Goal: Information Seeking & Learning: Learn about a topic

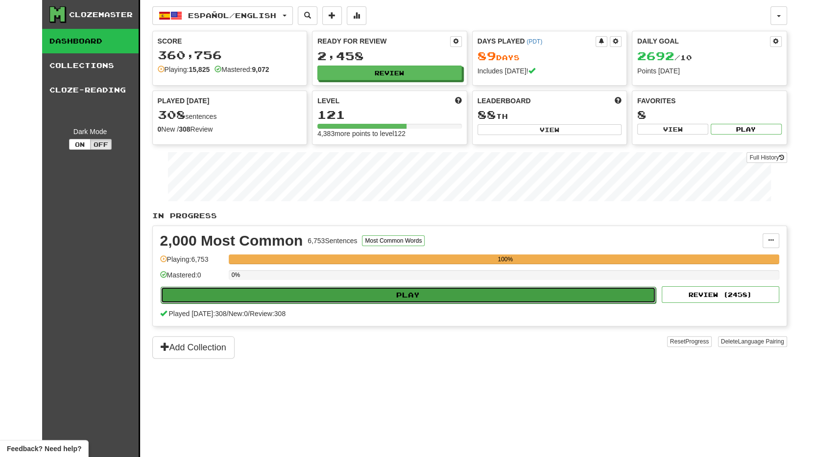
click at [329, 292] on button "Play" at bounding box center [408, 295] width 495 height 17
select select "**"
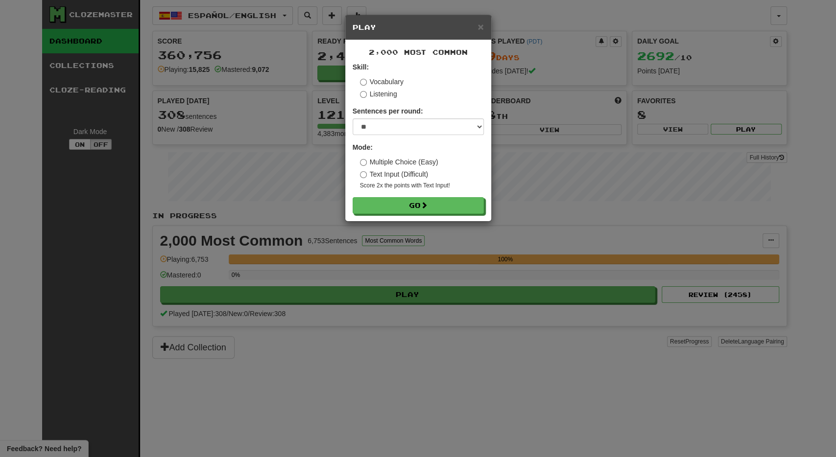
click at [425, 214] on div "2,000 Most Common Skill: Vocabulary Listening Sentences per round: * ** ** ** *…" at bounding box center [418, 130] width 146 height 181
click at [431, 209] on button "Go" at bounding box center [418, 206] width 131 height 17
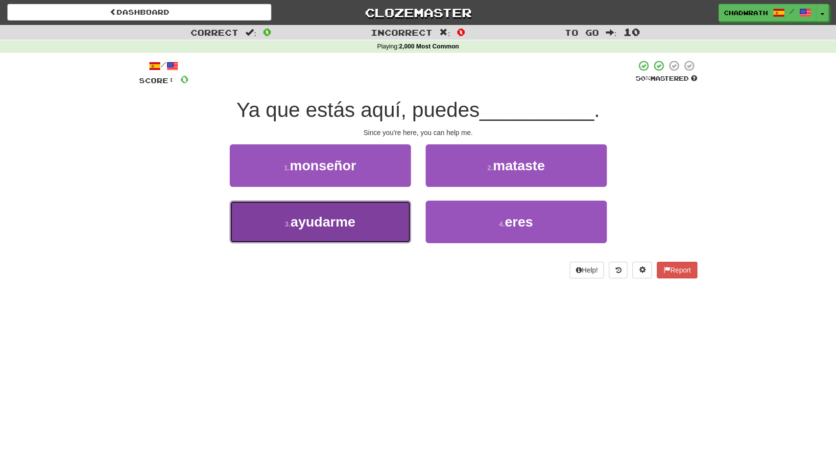
click at [353, 230] on button "3 . ayudarme" at bounding box center [320, 222] width 181 height 43
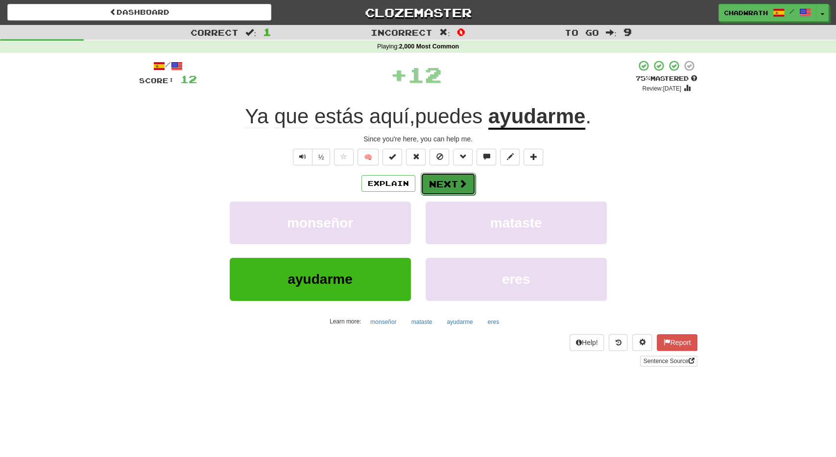
click at [460, 187] on span at bounding box center [462, 183] width 9 height 9
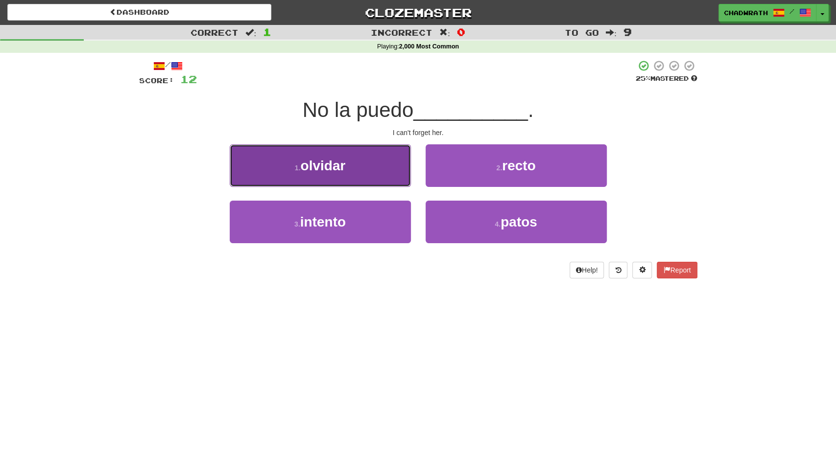
click at [311, 171] on span "olvidar" at bounding box center [322, 165] width 45 height 15
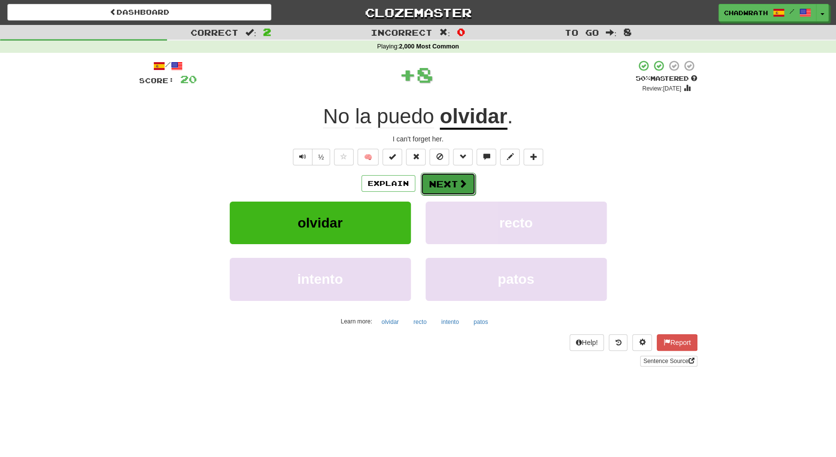
click at [453, 181] on button "Next" at bounding box center [447, 184] width 55 height 23
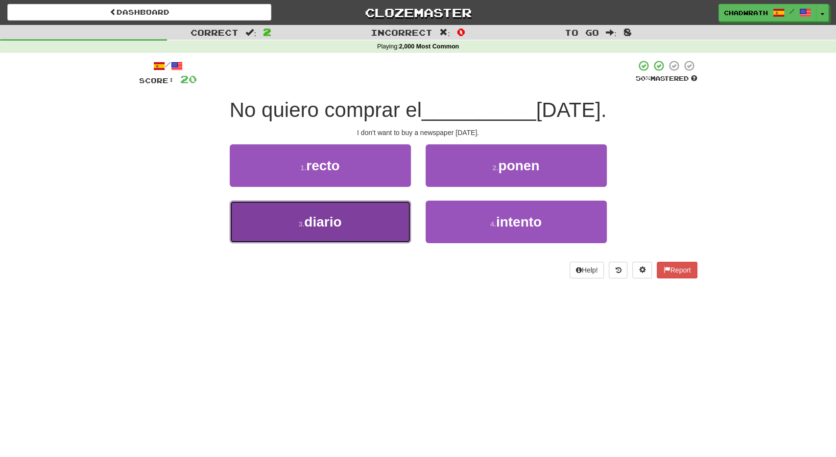
click at [339, 224] on span "diario" at bounding box center [322, 221] width 37 height 15
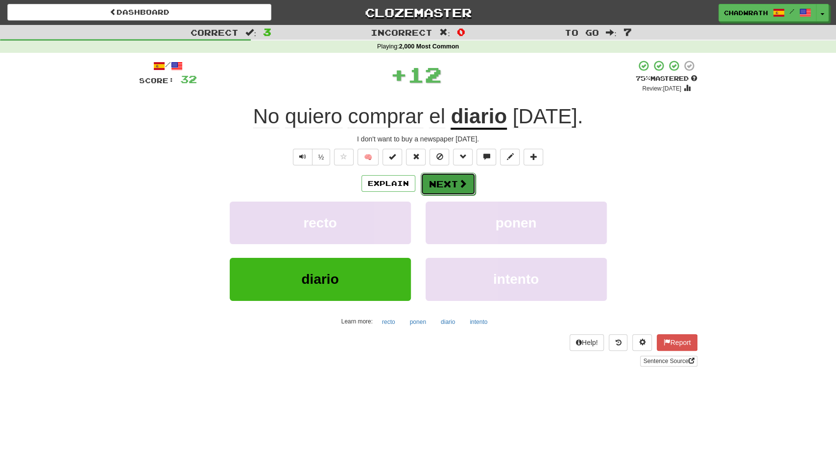
click at [440, 189] on button "Next" at bounding box center [447, 184] width 55 height 23
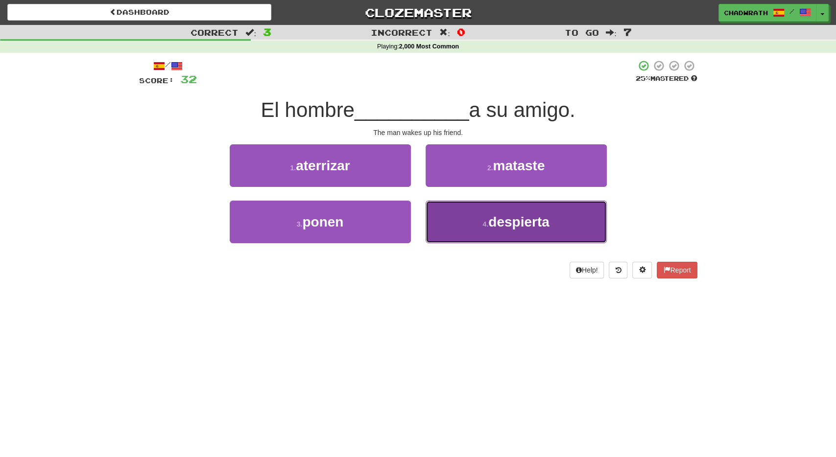
click at [472, 226] on button "4 . despierta" at bounding box center [515, 222] width 181 height 43
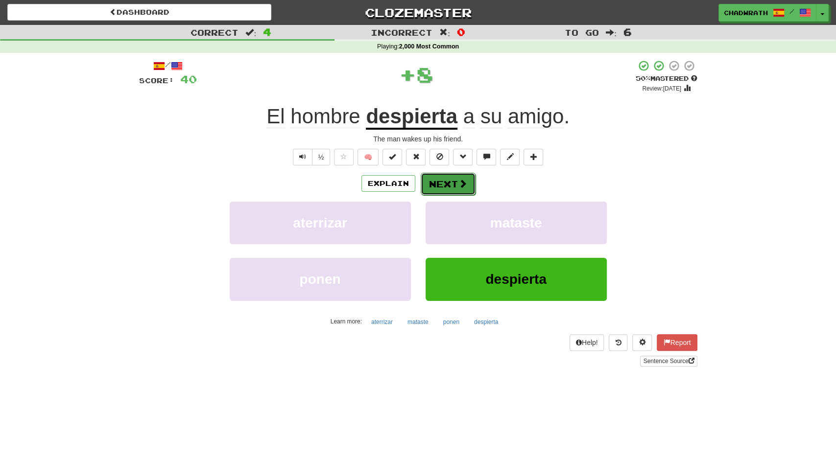
click at [461, 180] on span at bounding box center [462, 183] width 9 height 9
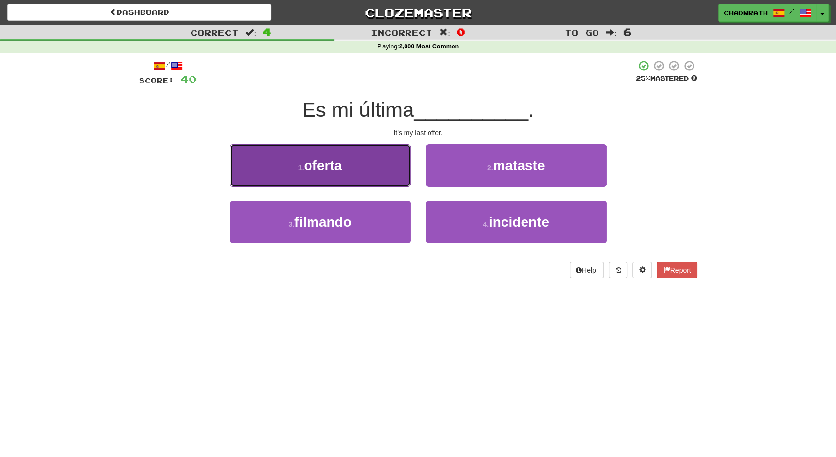
click at [351, 167] on button "1 . oferta" at bounding box center [320, 165] width 181 height 43
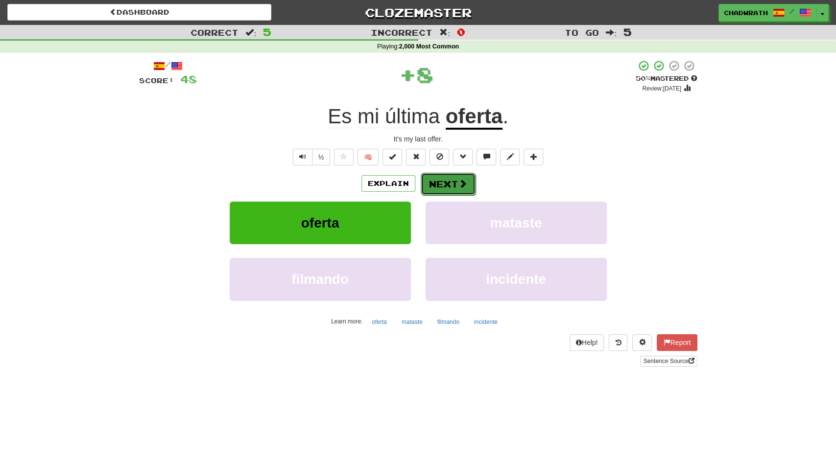
click at [461, 185] on span at bounding box center [462, 183] width 9 height 9
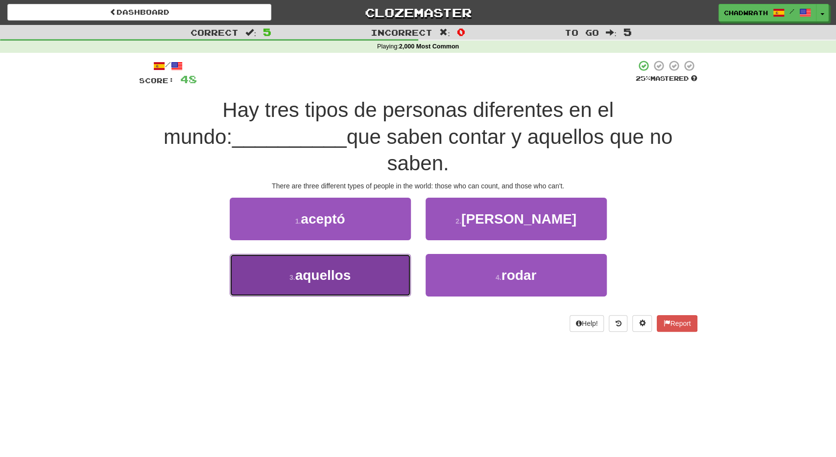
click at [359, 254] on button "3 . aquellos" at bounding box center [320, 275] width 181 height 43
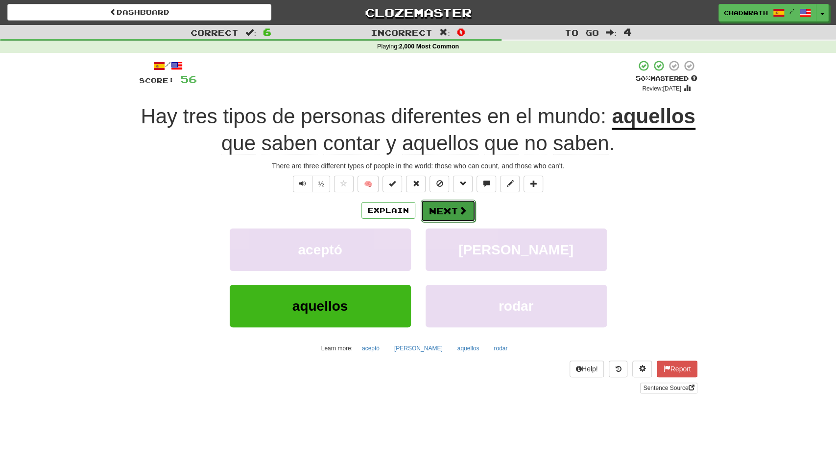
click at [443, 210] on button "Next" at bounding box center [447, 211] width 55 height 23
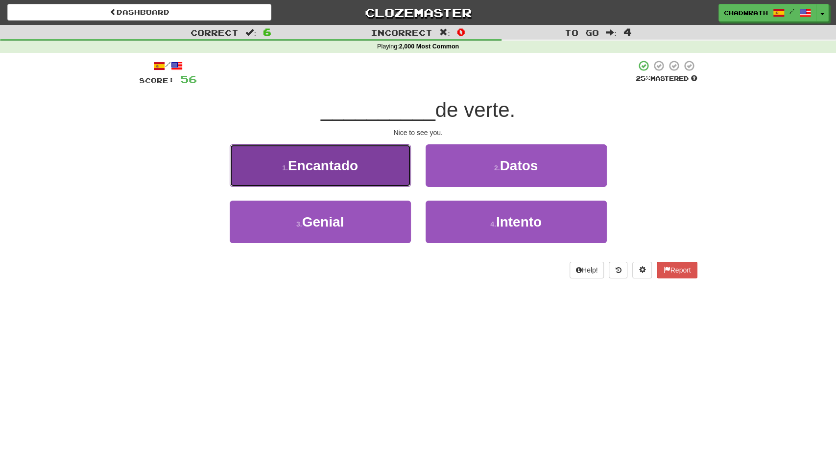
click at [334, 176] on button "1 . Encantado" at bounding box center [320, 165] width 181 height 43
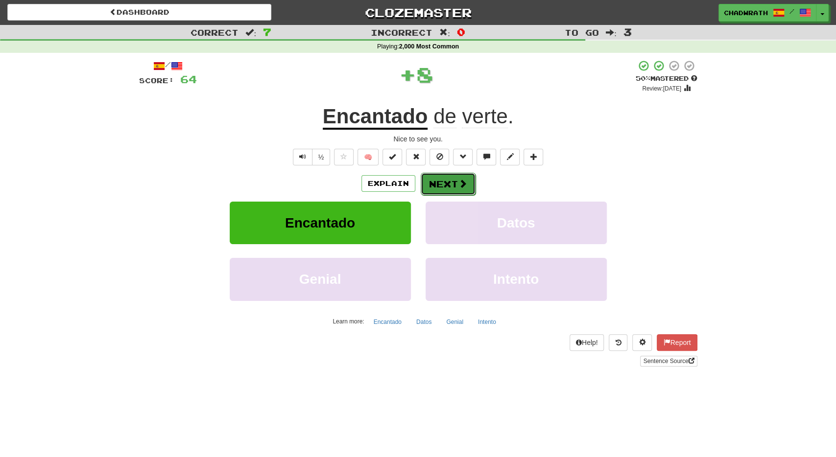
click at [466, 183] on button "Next" at bounding box center [447, 184] width 55 height 23
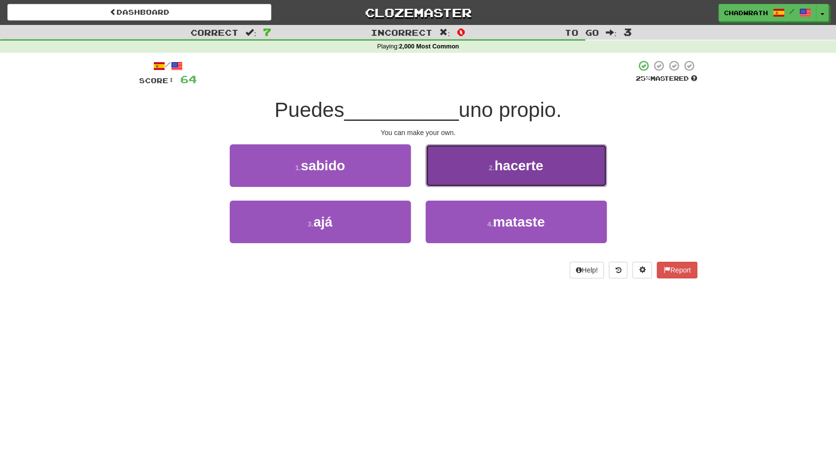
click at [476, 165] on button "2 . hacerte" at bounding box center [515, 165] width 181 height 43
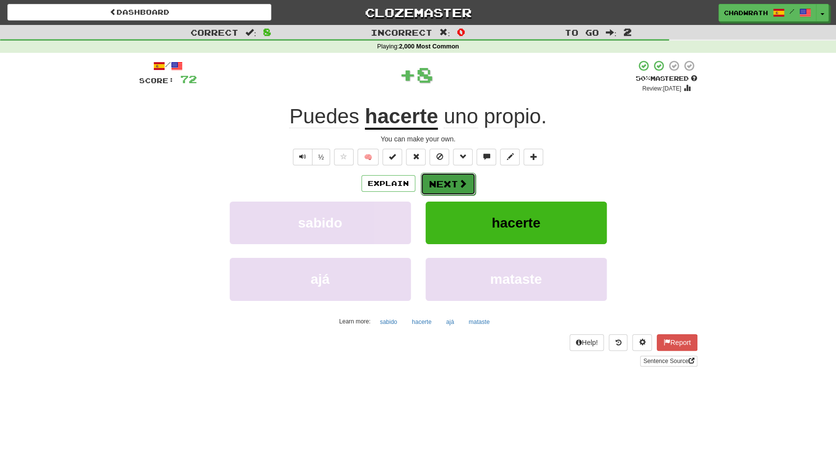
click at [451, 182] on button "Next" at bounding box center [447, 184] width 55 height 23
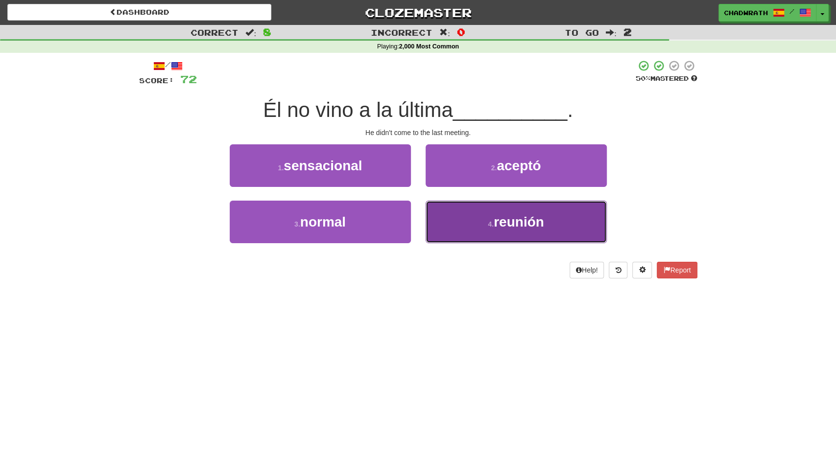
click at [549, 225] on button "4 . reunión" at bounding box center [515, 222] width 181 height 43
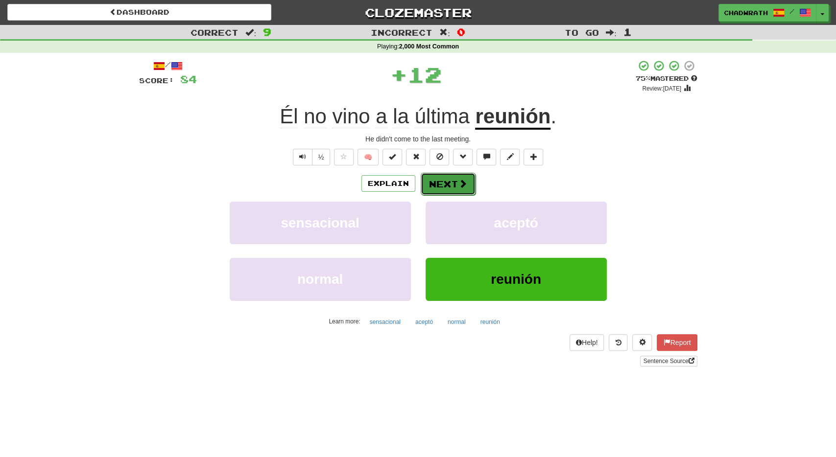
click at [451, 179] on button "Next" at bounding box center [447, 184] width 55 height 23
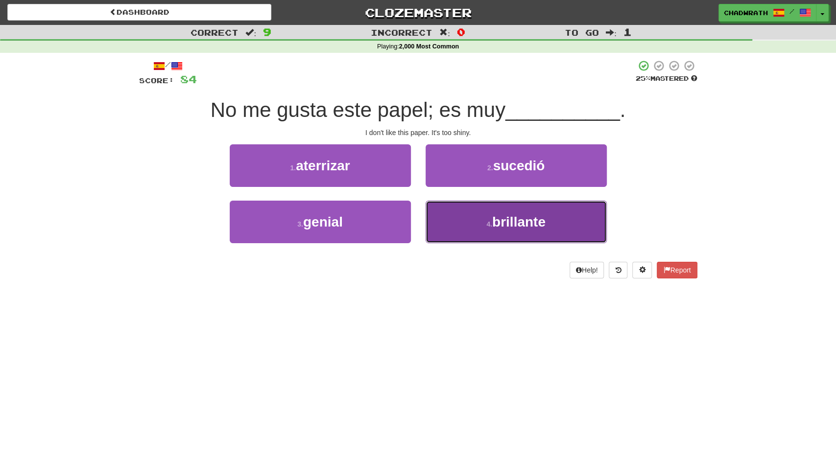
click at [516, 217] on span "brillante" at bounding box center [518, 221] width 53 height 15
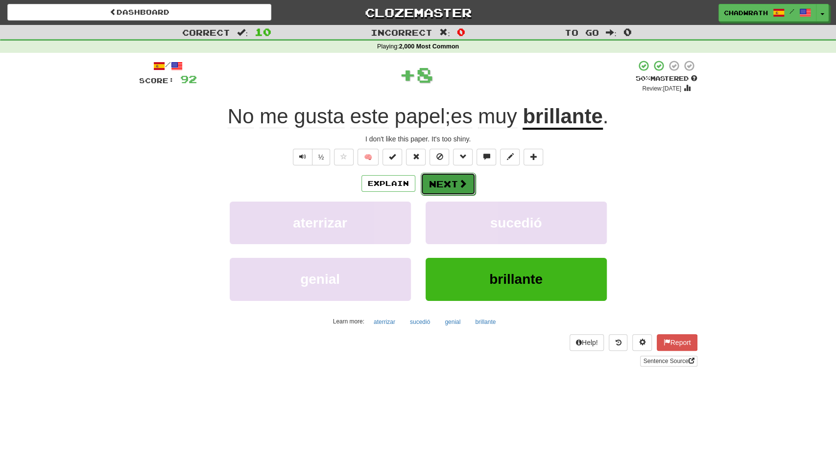
click at [451, 181] on button "Next" at bounding box center [447, 184] width 55 height 23
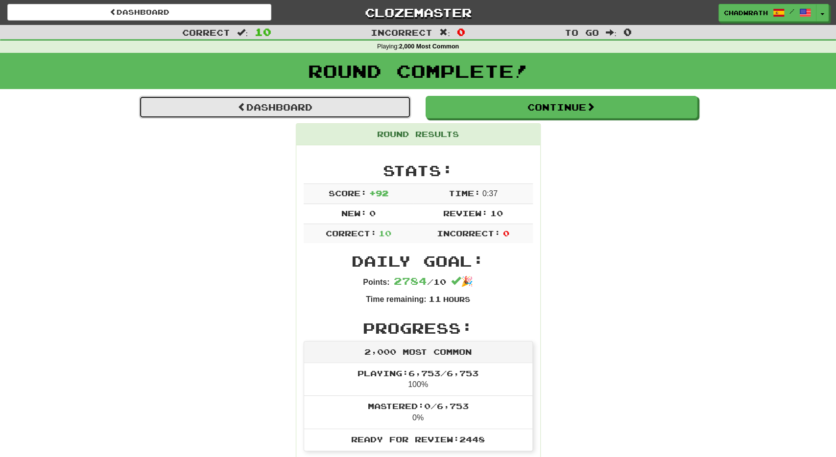
click at [314, 106] on link "Dashboard" at bounding box center [275, 107] width 272 height 23
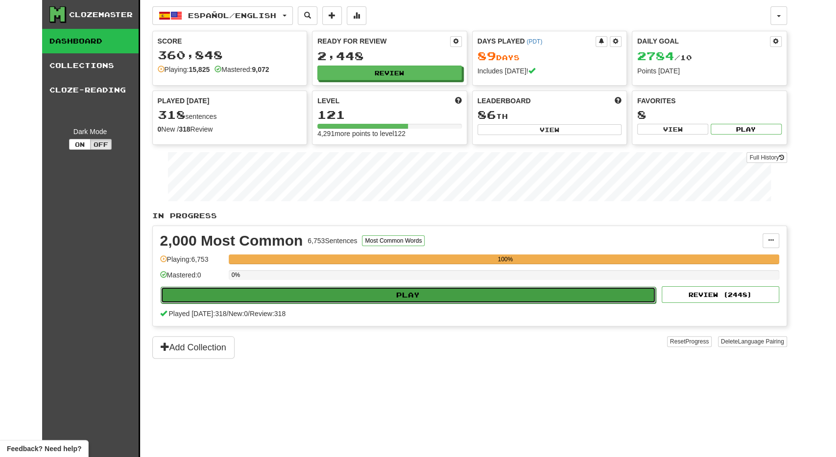
click at [400, 298] on button "Play" at bounding box center [408, 295] width 495 height 17
select select "**"
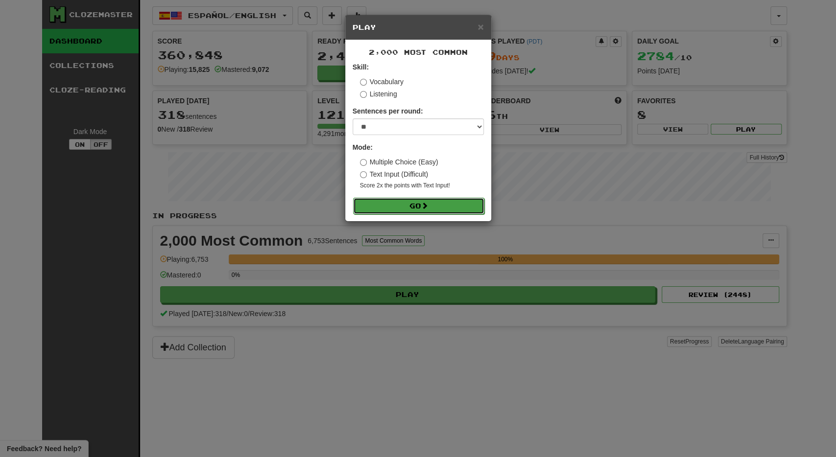
click at [456, 200] on button "Go" at bounding box center [418, 206] width 131 height 17
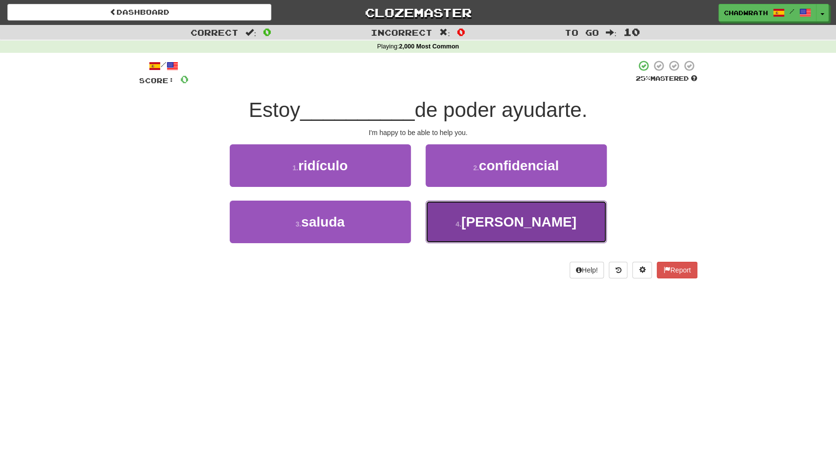
click at [487, 212] on button "4 . [PERSON_NAME]" at bounding box center [515, 222] width 181 height 43
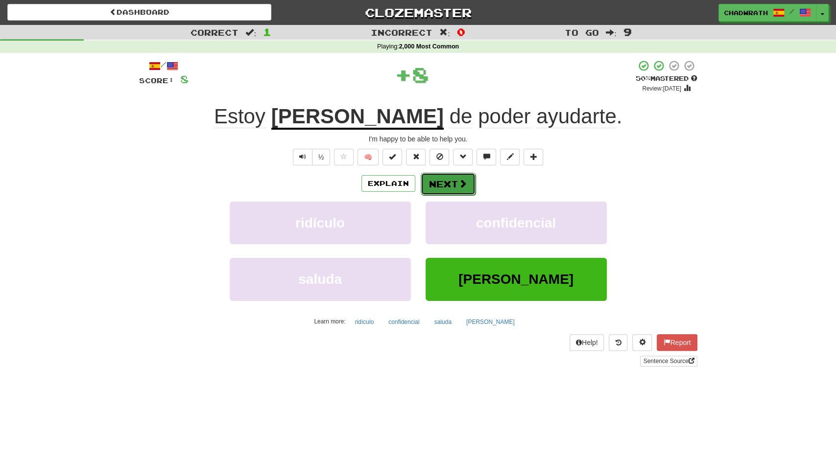
click at [450, 183] on button "Next" at bounding box center [447, 184] width 55 height 23
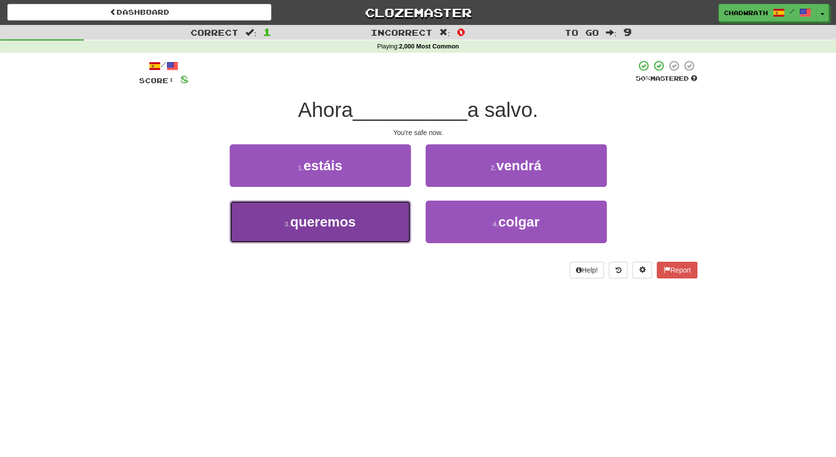
click at [347, 218] on span "queremos" at bounding box center [323, 221] width 66 height 15
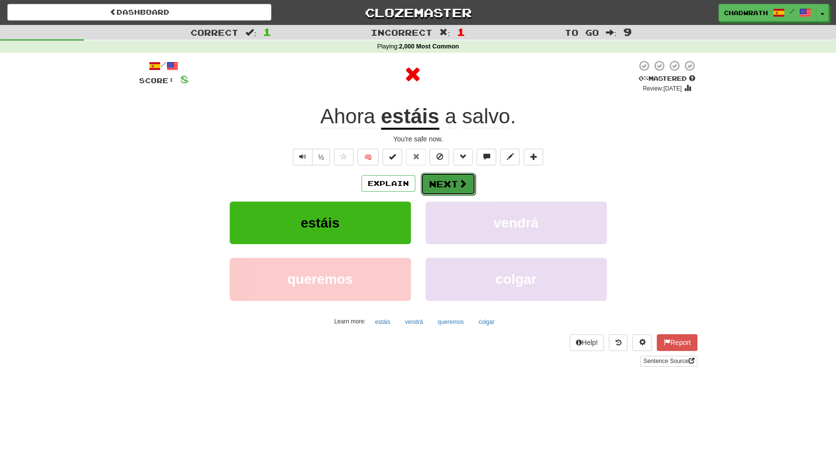
click at [442, 183] on button "Next" at bounding box center [447, 184] width 55 height 23
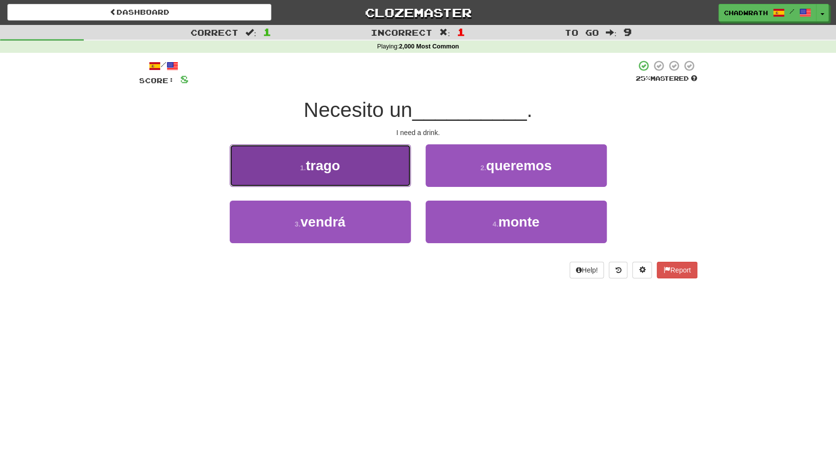
click at [336, 181] on button "1 . [GEOGRAPHIC_DATA]" at bounding box center [320, 165] width 181 height 43
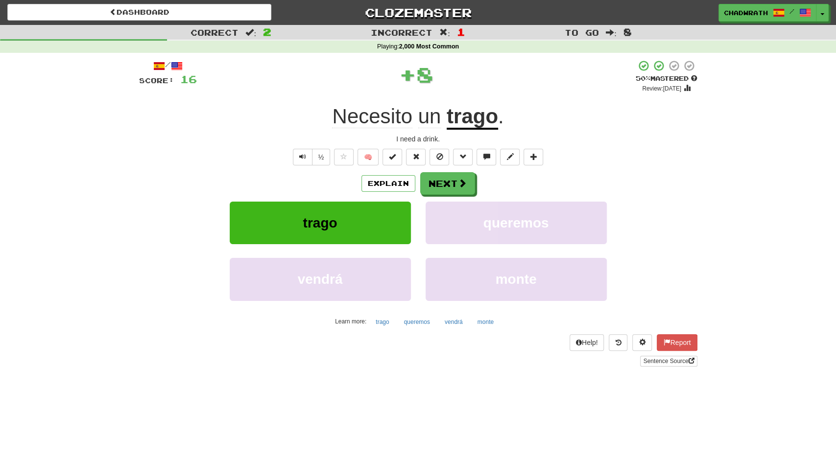
click at [457, 169] on div "/ Score: 16 + 8 50 % Mastered Review: 2025-10-24 Necesito un trago . I need a d…" at bounding box center [418, 213] width 558 height 307
click at [451, 180] on button "Next" at bounding box center [447, 184] width 55 height 23
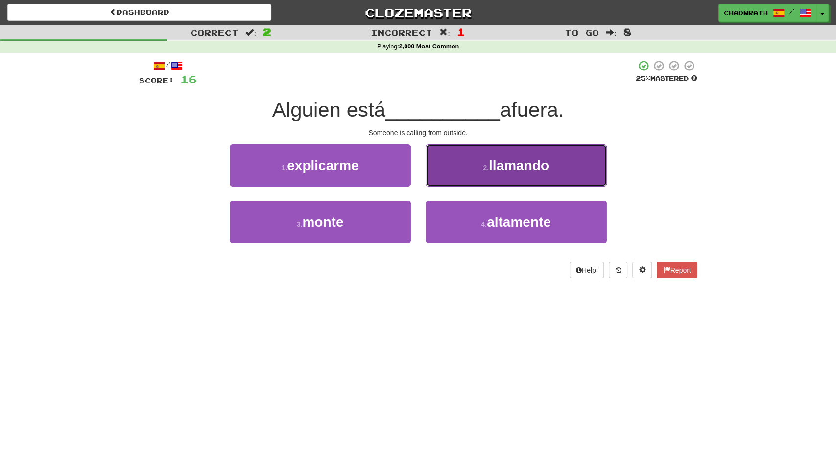
click at [489, 166] on small "2 ." at bounding box center [486, 168] width 6 height 8
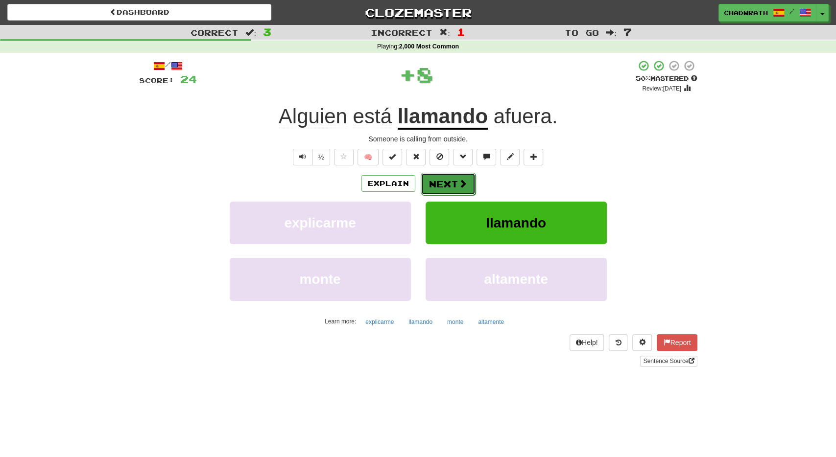
click at [445, 184] on button "Next" at bounding box center [447, 184] width 55 height 23
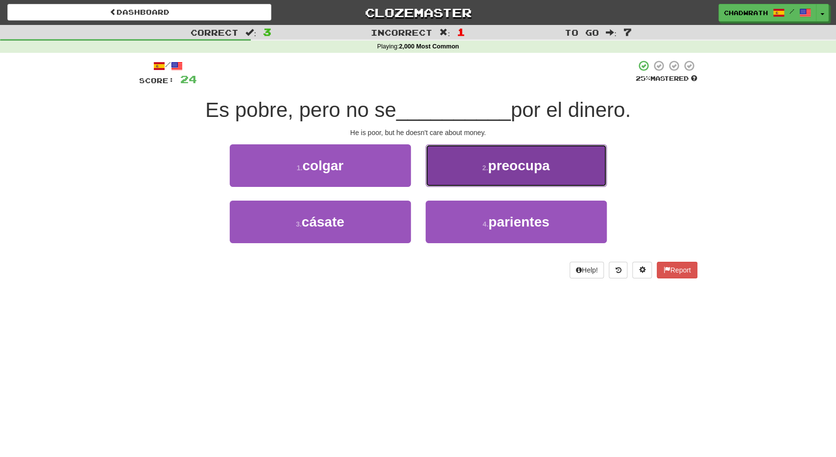
click at [460, 173] on button "2 . preocupa" at bounding box center [515, 165] width 181 height 43
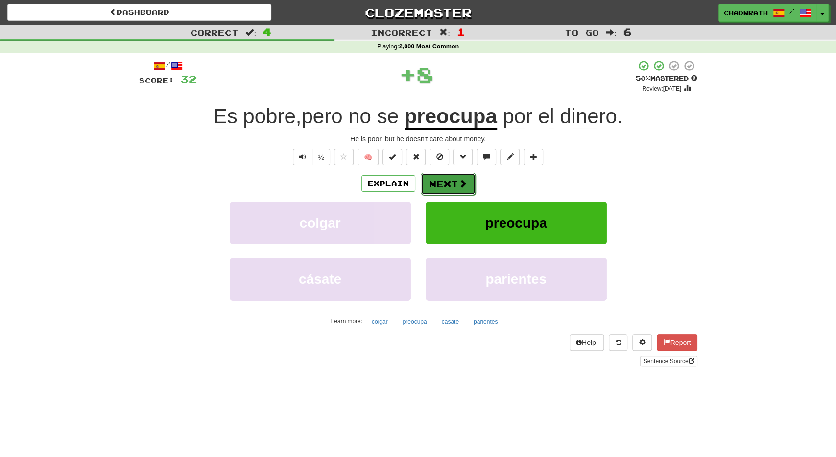
click at [448, 179] on button "Next" at bounding box center [447, 184] width 55 height 23
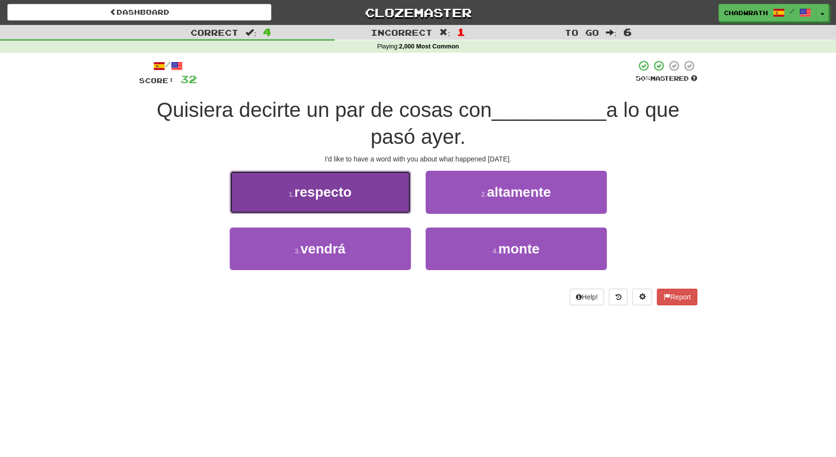
click at [369, 197] on button "1 . respecto" at bounding box center [320, 192] width 181 height 43
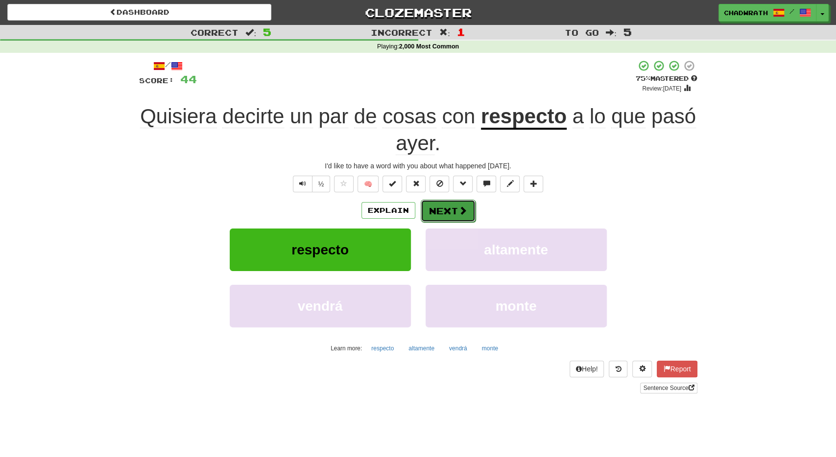
click at [459, 211] on span at bounding box center [462, 210] width 9 height 9
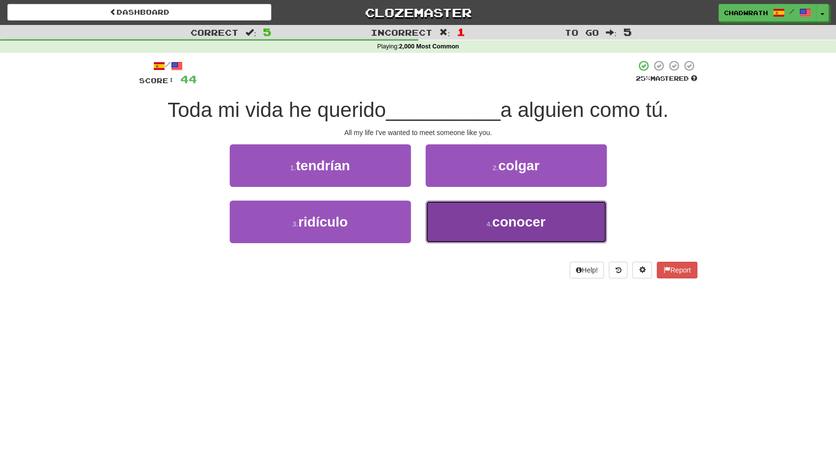
click at [533, 228] on span "conocer" at bounding box center [518, 221] width 53 height 15
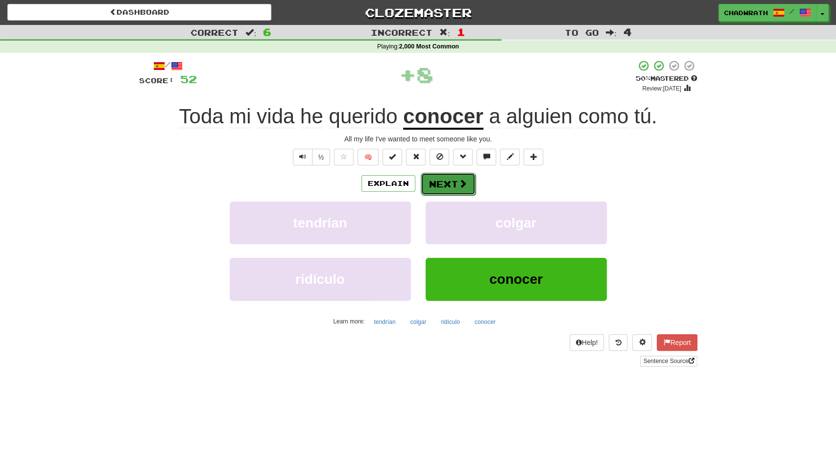
click at [454, 182] on button "Next" at bounding box center [447, 184] width 55 height 23
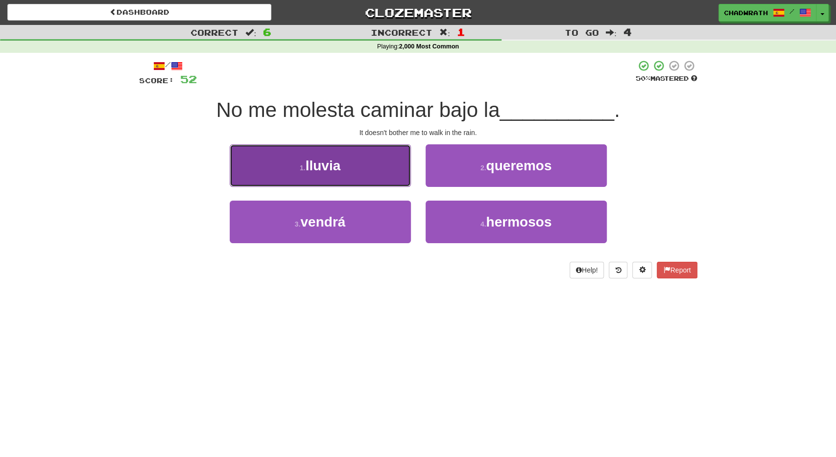
click at [329, 165] on span "lluvia" at bounding box center [322, 165] width 35 height 15
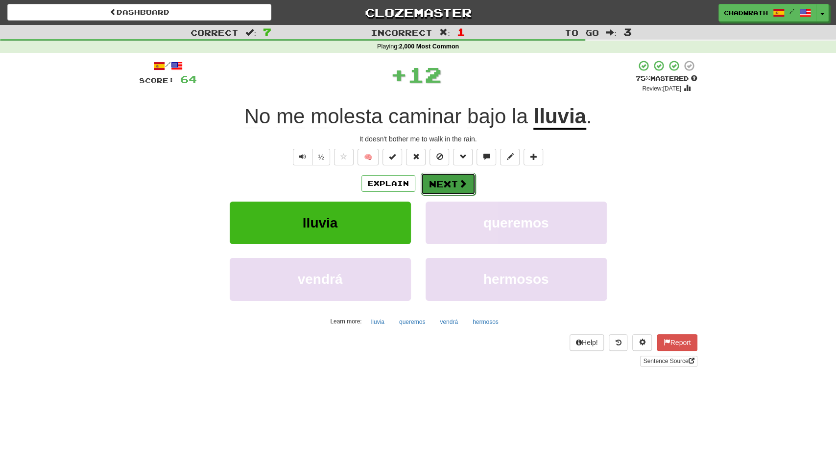
click at [445, 181] on button "Next" at bounding box center [447, 184] width 55 height 23
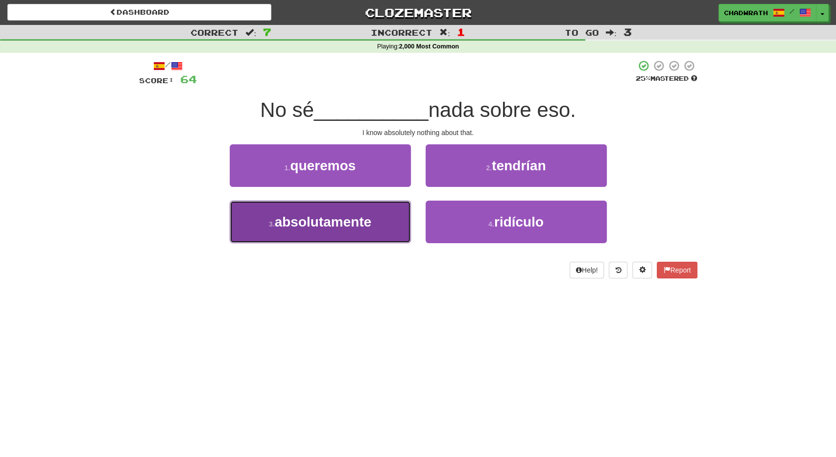
click at [332, 222] on span "absolutamente" at bounding box center [323, 221] width 97 height 15
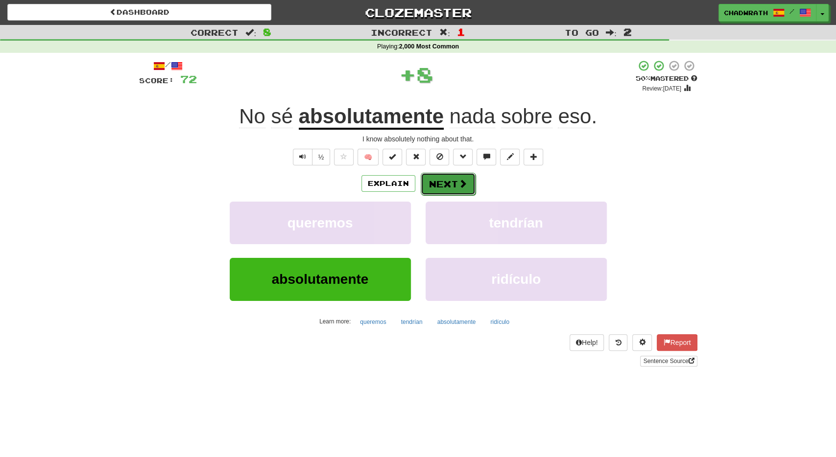
click at [449, 181] on button "Next" at bounding box center [447, 184] width 55 height 23
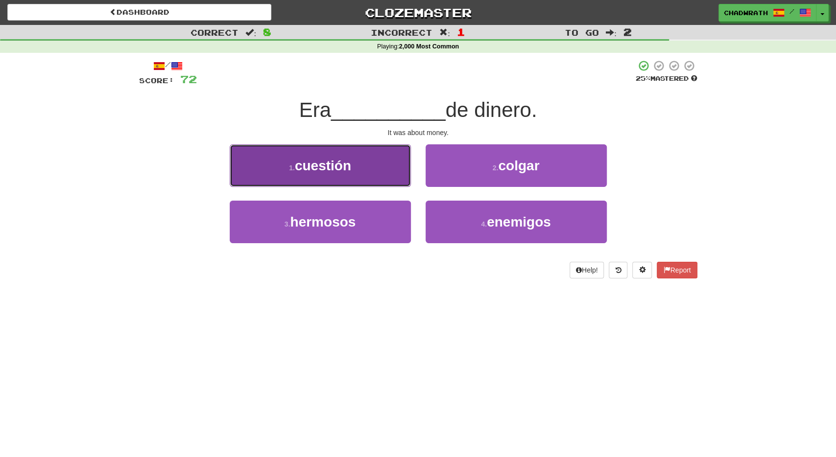
click at [364, 178] on button "1 . cuestión" at bounding box center [320, 165] width 181 height 43
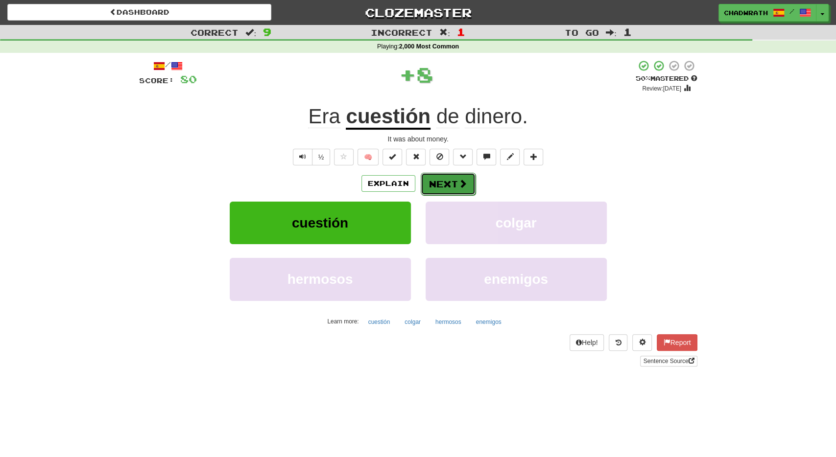
click at [450, 188] on button "Next" at bounding box center [447, 184] width 55 height 23
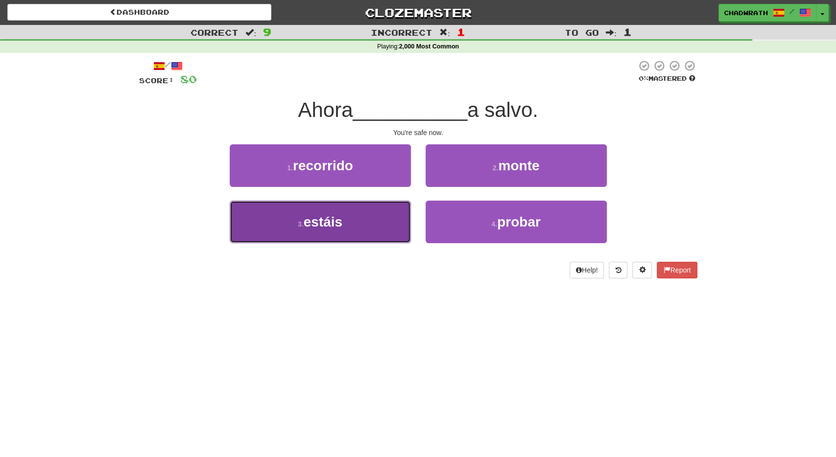
click at [333, 224] on span "estáis" at bounding box center [322, 221] width 39 height 15
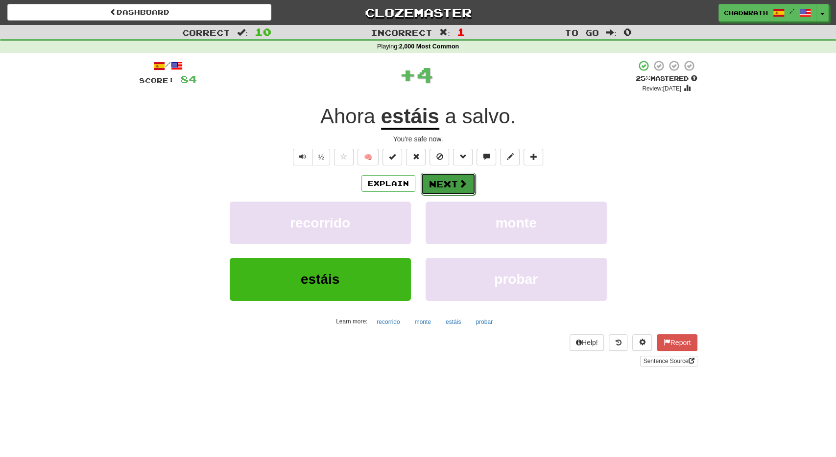
click at [445, 186] on button "Next" at bounding box center [447, 184] width 55 height 23
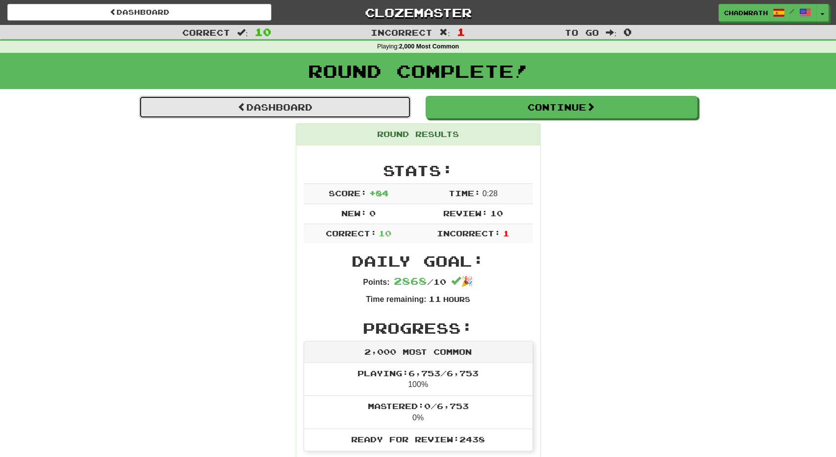
click at [361, 111] on link "Dashboard" at bounding box center [275, 107] width 272 height 23
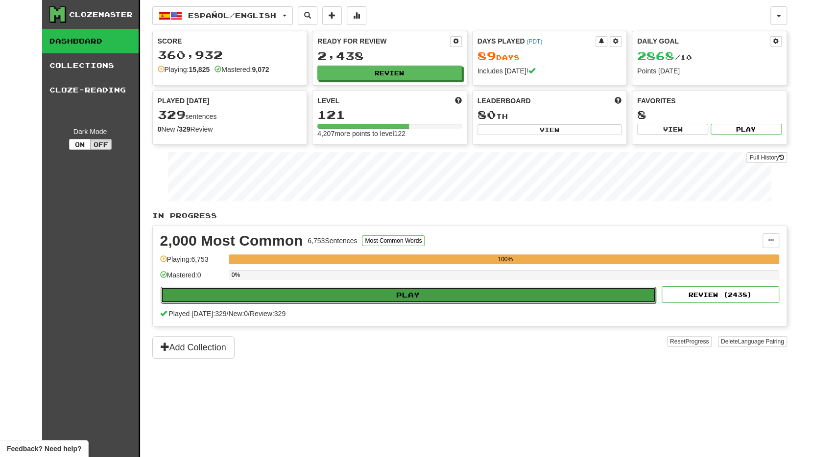
click at [469, 293] on button "Play" at bounding box center [408, 295] width 495 height 17
select select "**"
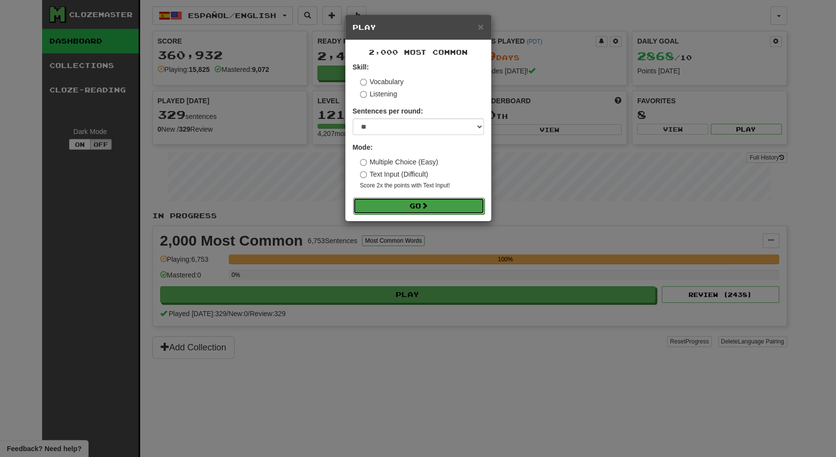
click at [456, 206] on button "Go" at bounding box center [418, 206] width 131 height 17
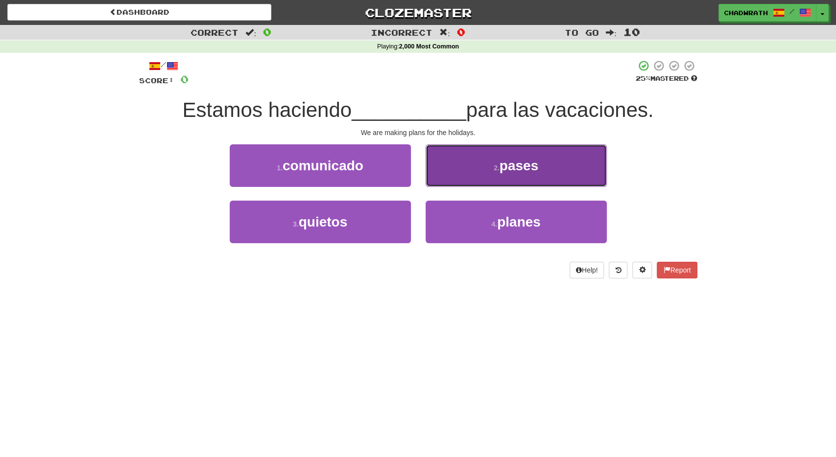
click at [504, 174] on button "2 . pases" at bounding box center [515, 165] width 181 height 43
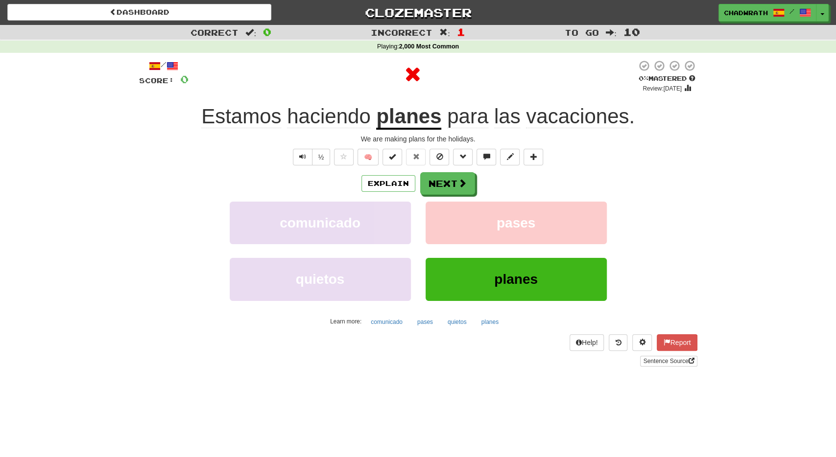
click at [504, 174] on div "Explain Next" at bounding box center [418, 183] width 558 height 23
click at [463, 176] on button "Next" at bounding box center [447, 184] width 55 height 23
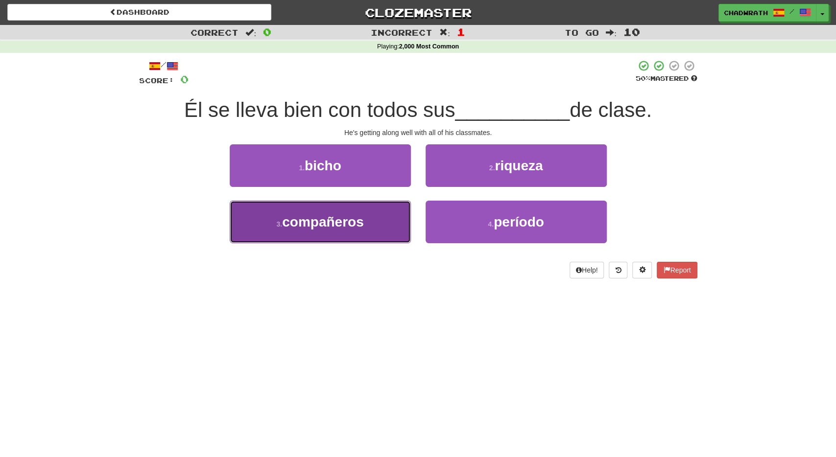
click at [353, 229] on span "compañeros" at bounding box center [323, 221] width 82 height 15
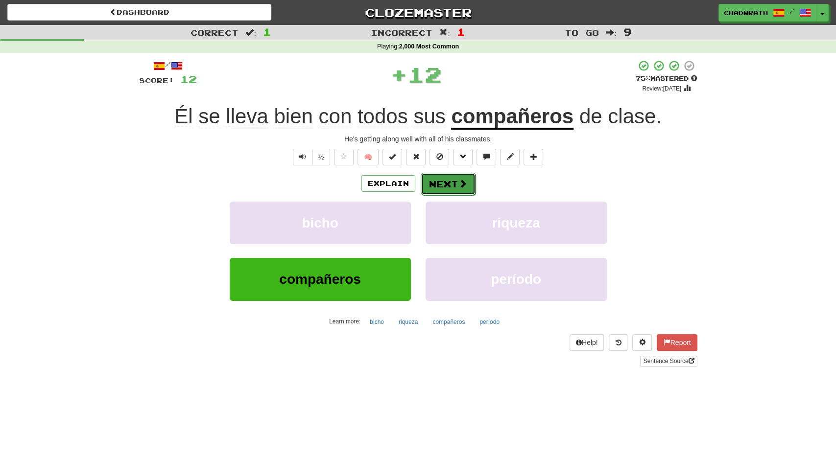
click at [447, 187] on button "Next" at bounding box center [447, 184] width 55 height 23
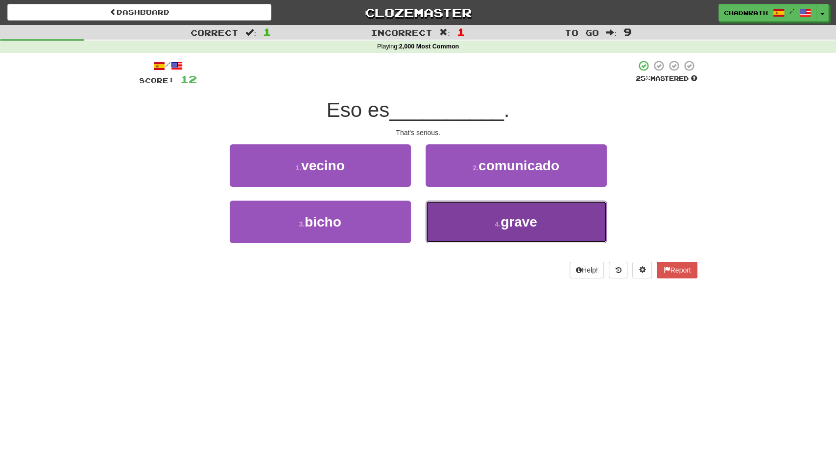
click at [492, 231] on button "4 . grave" at bounding box center [515, 222] width 181 height 43
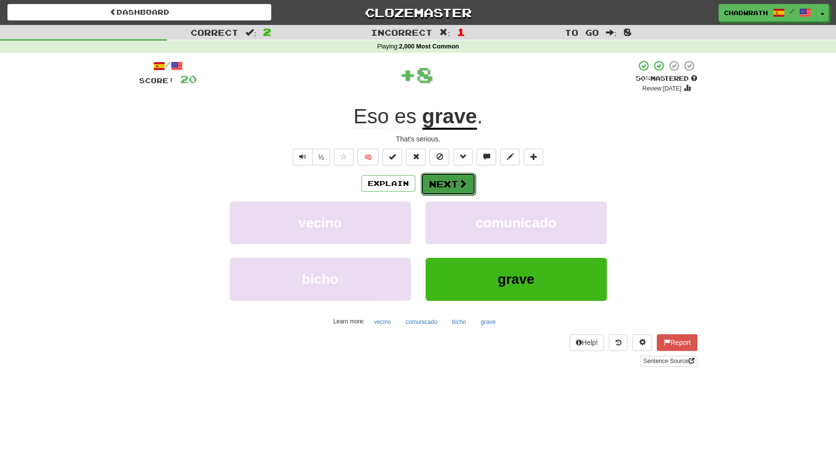
click at [443, 181] on button "Next" at bounding box center [447, 184] width 55 height 23
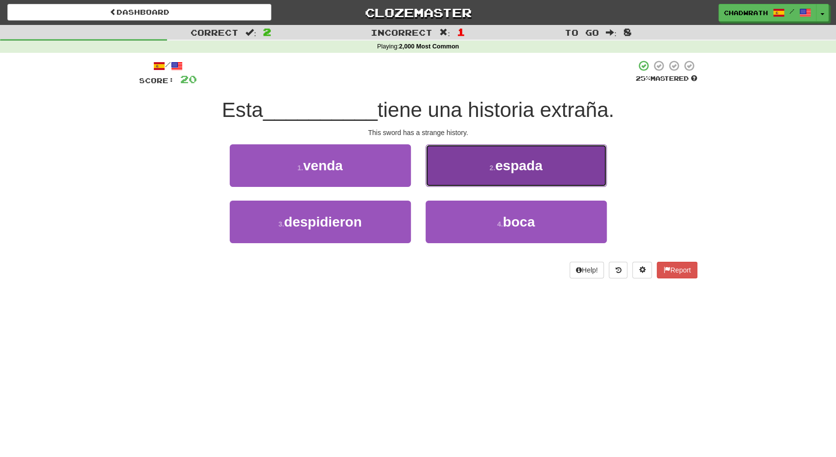
click at [467, 175] on button "2 . espada" at bounding box center [515, 165] width 181 height 43
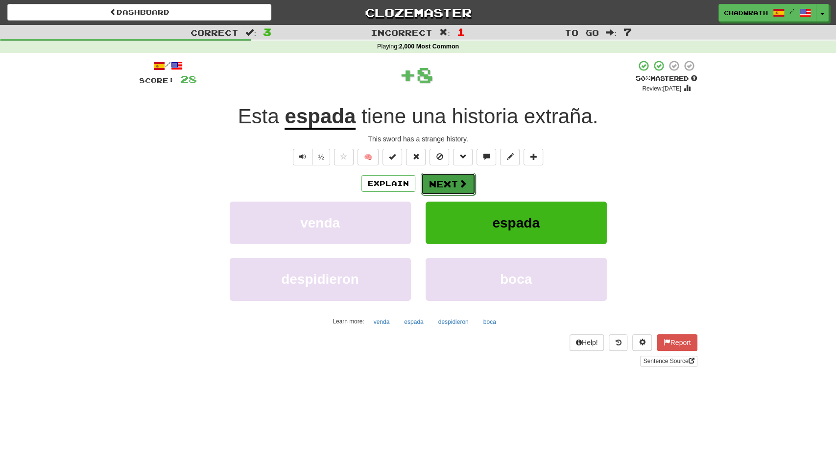
click at [449, 179] on button "Next" at bounding box center [447, 184] width 55 height 23
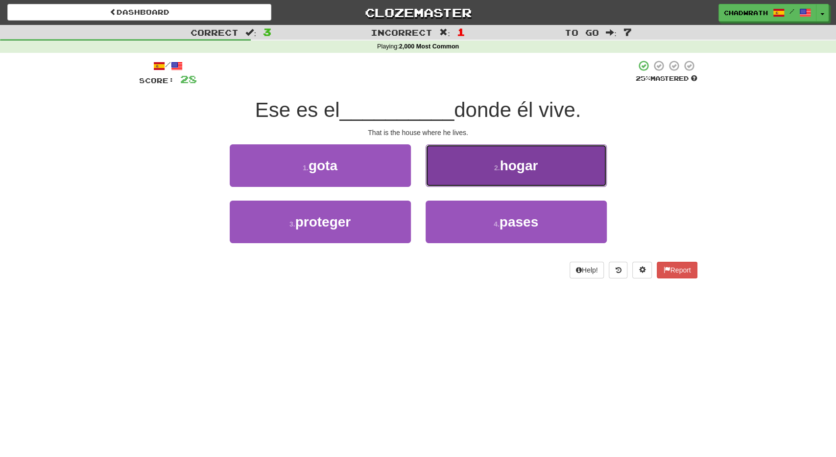
click at [519, 158] on button "2 . hogar" at bounding box center [515, 165] width 181 height 43
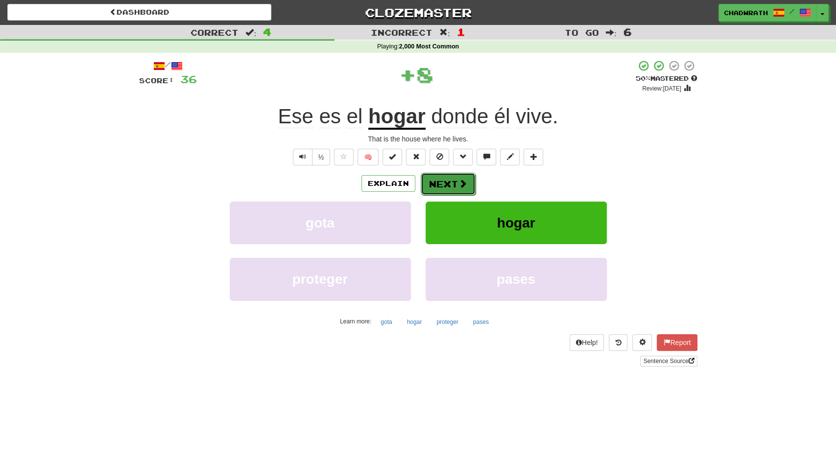
click at [442, 186] on button "Next" at bounding box center [447, 184] width 55 height 23
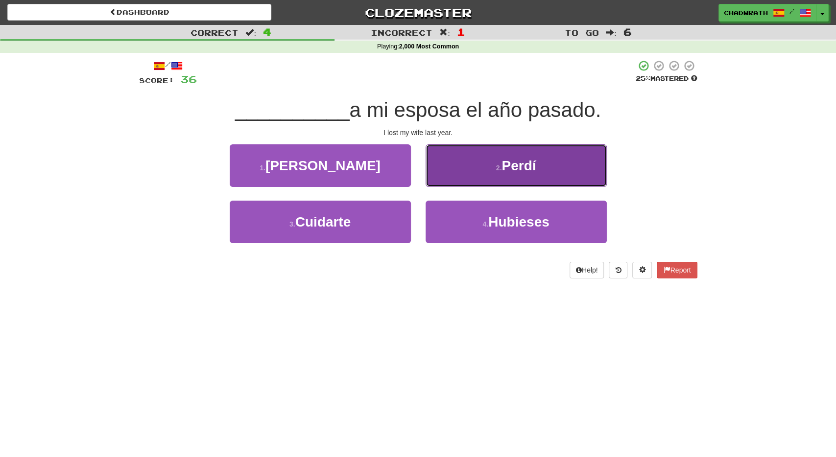
click at [480, 166] on button "2 . Perdí" at bounding box center [515, 165] width 181 height 43
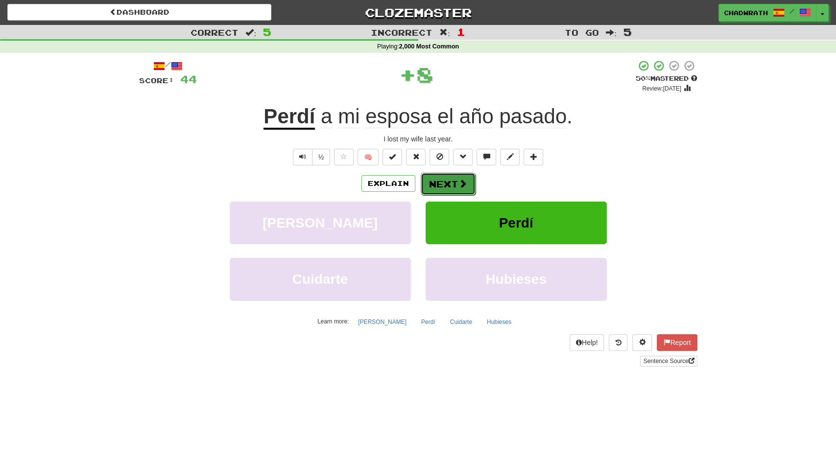
click at [455, 179] on button "Next" at bounding box center [447, 184] width 55 height 23
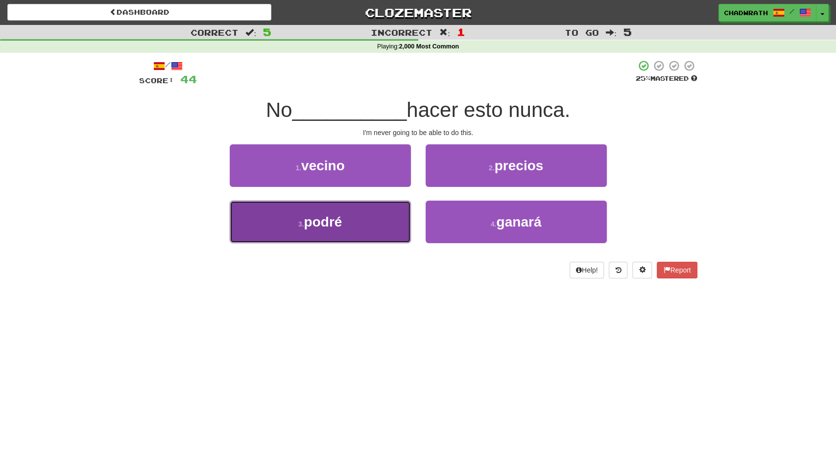
click at [357, 219] on button "3 . podré" at bounding box center [320, 222] width 181 height 43
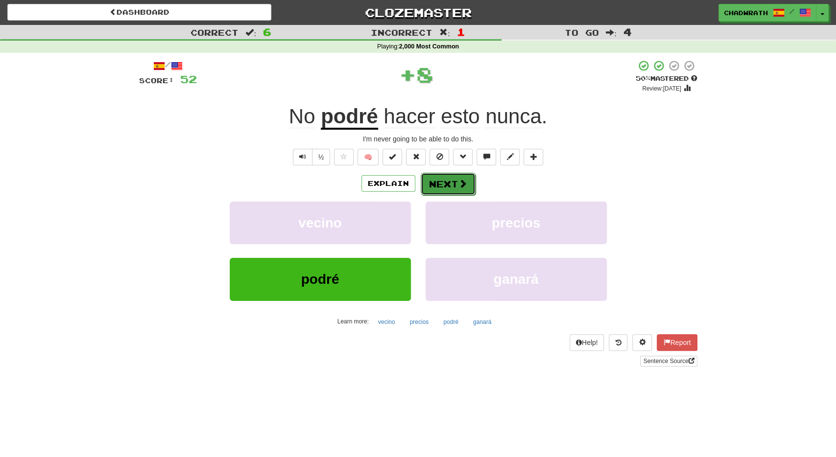
click at [426, 188] on button "Next" at bounding box center [447, 184] width 55 height 23
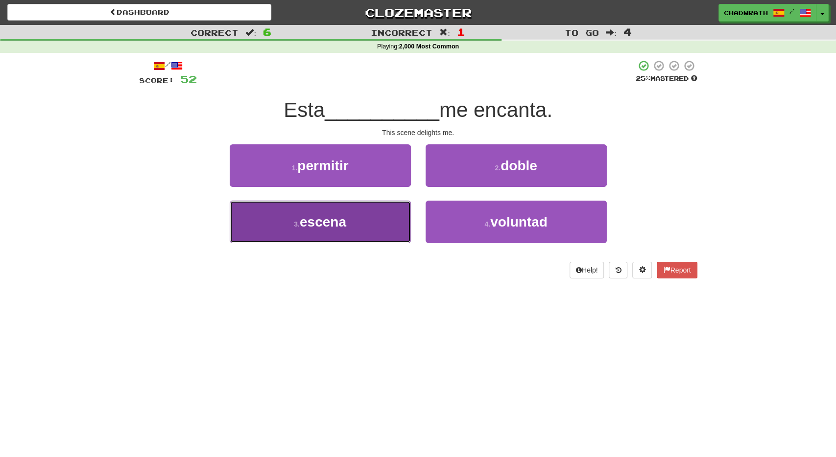
click at [388, 218] on button "3 . escena" at bounding box center [320, 222] width 181 height 43
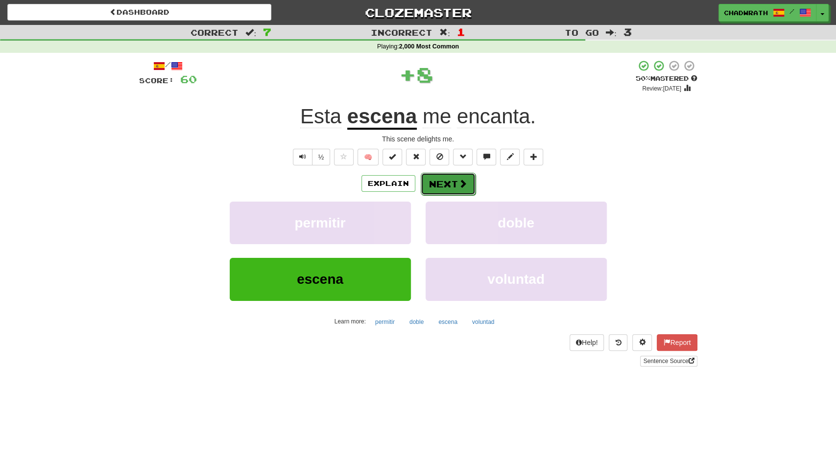
click at [444, 188] on button "Next" at bounding box center [447, 184] width 55 height 23
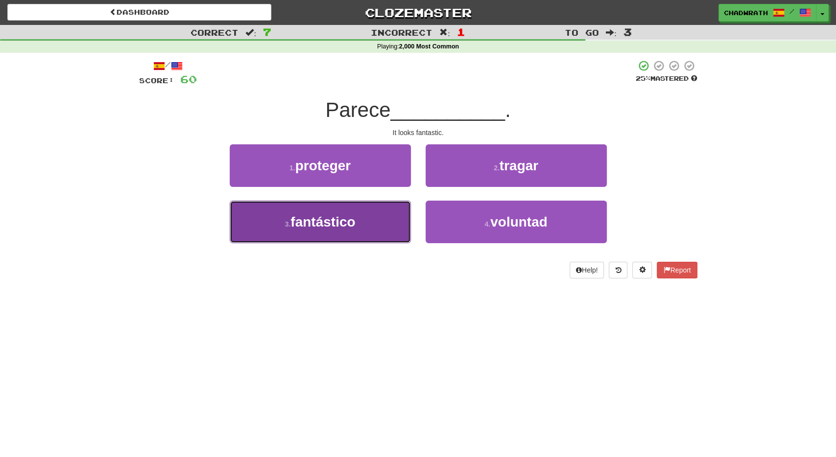
click at [349, 226] on span "fantástico" at bounding box center [322, 221] width 65 height 15
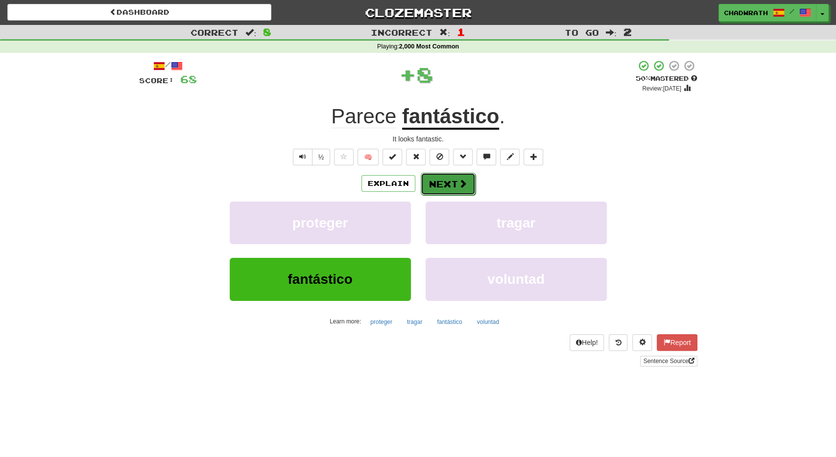
click at [450, 184] on button "Next" at bounding box center [447, 184] width 55 height 23
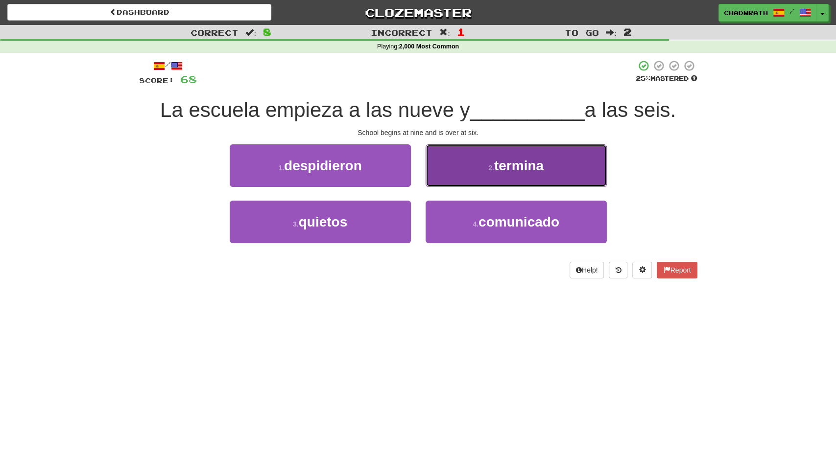
click at [470, 183] on button "2 . termina" at bounding box center [515, 165] width 181 height 43
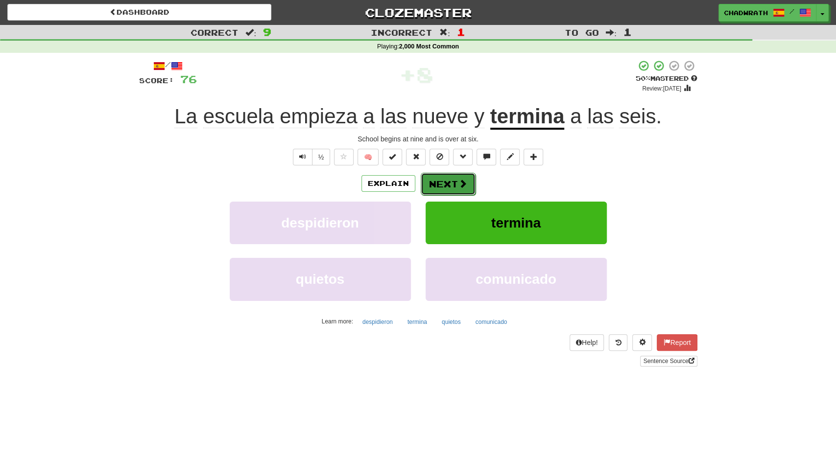
click at [443, 185] on button "Next" at bounding box center [447, 184] width 55 height 23
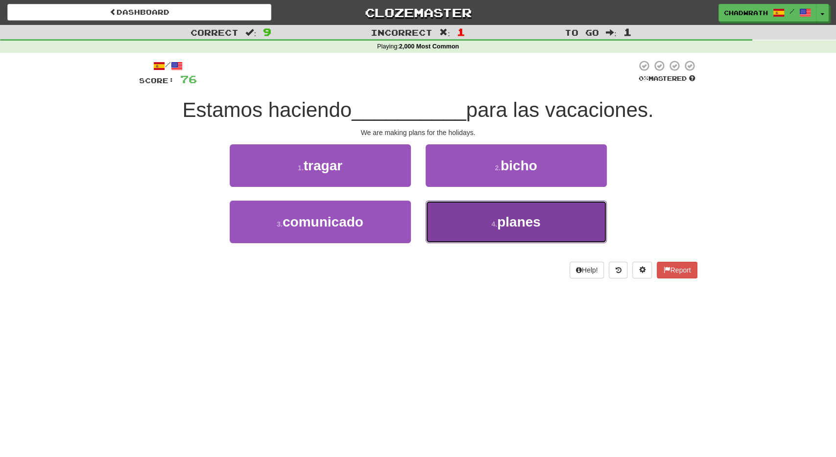
click at [514, 211] on button "4 . planes" at bounding box center [515, 222] width 181 height 43
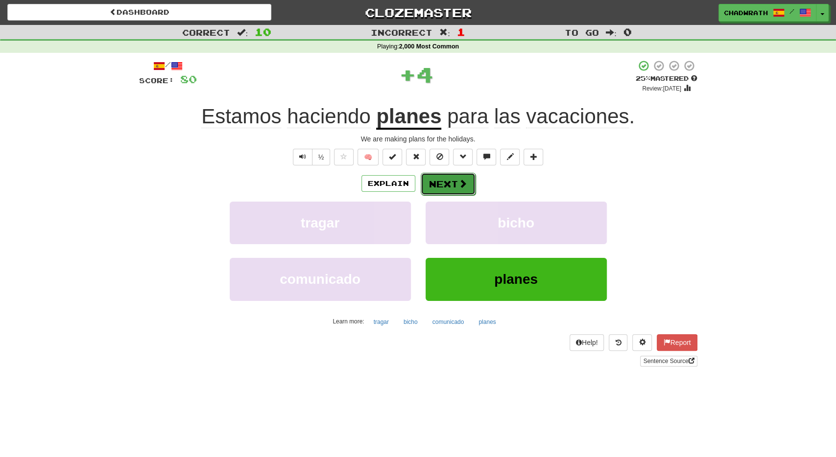
click at [446, 180] on button "Next" at bounding box center [447, 184] width 55 height 23
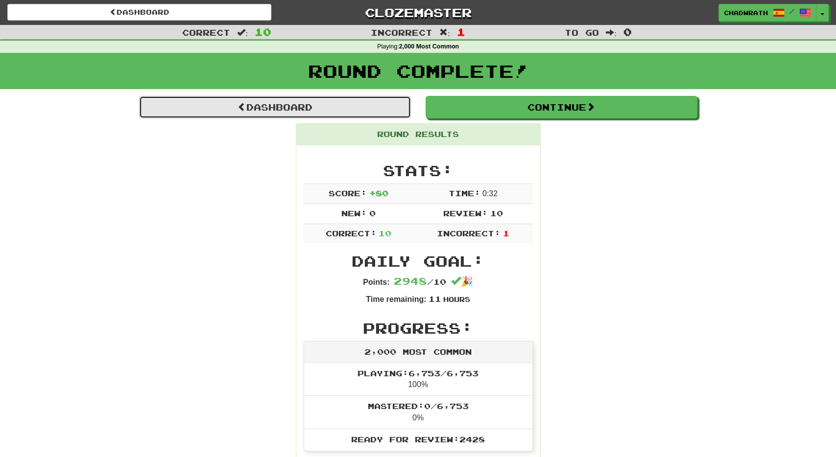
click at [304, 108] on link "Dashboard" at bounding box center [275, 107] width 272 height 23
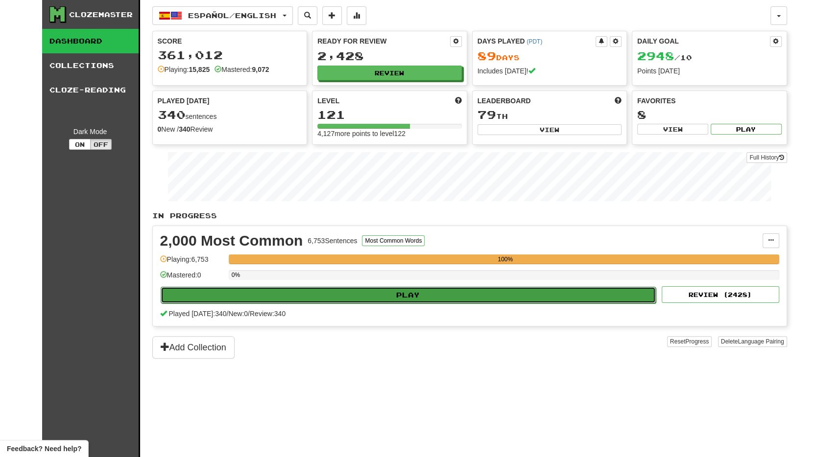
click at [314, 295] on button "Play" at bounding box center [408, 295] width 495 height 17
select select "**"
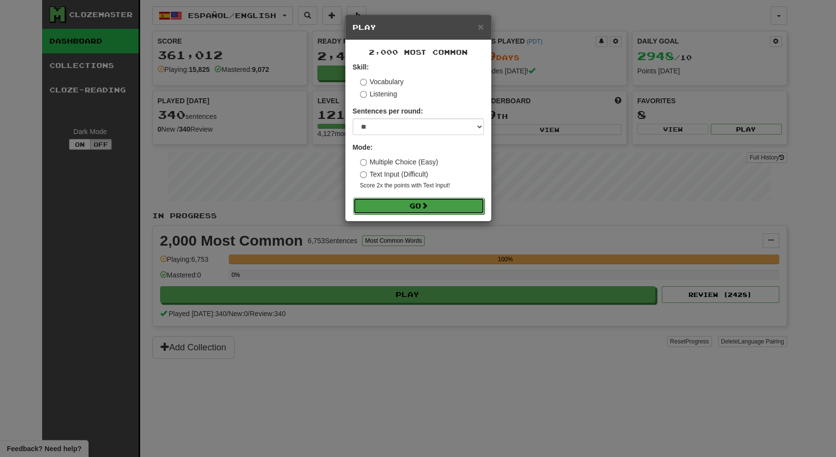
click at [442, 206] on button "Go" at bounding box center [418, 206] width 131 height 17
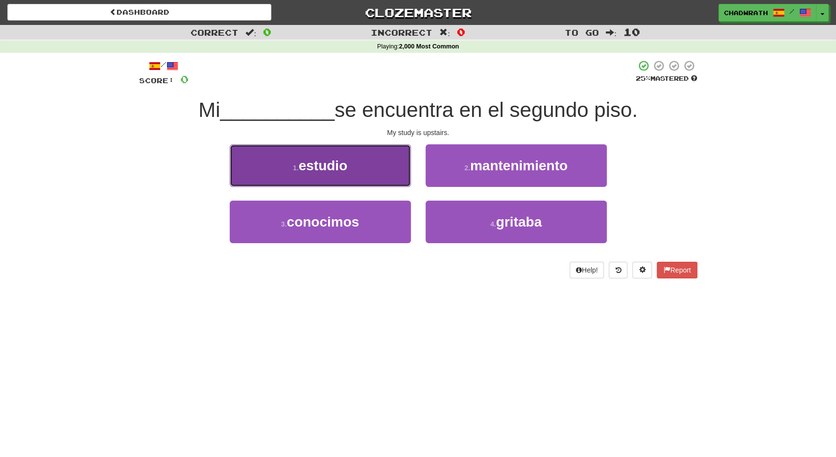
click at [319, 169] on span "estudio" at bounding box center [323, 165] width 49 height 15
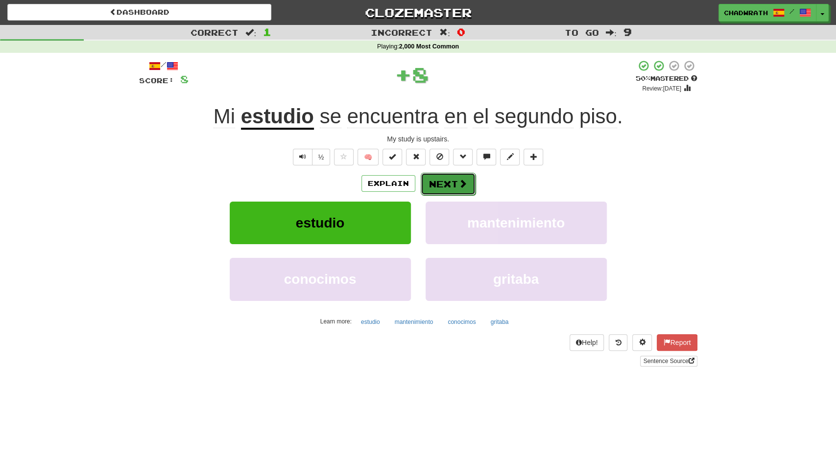
click at [462, 185] on span at bounding box center [462, 183] width 9 height 9
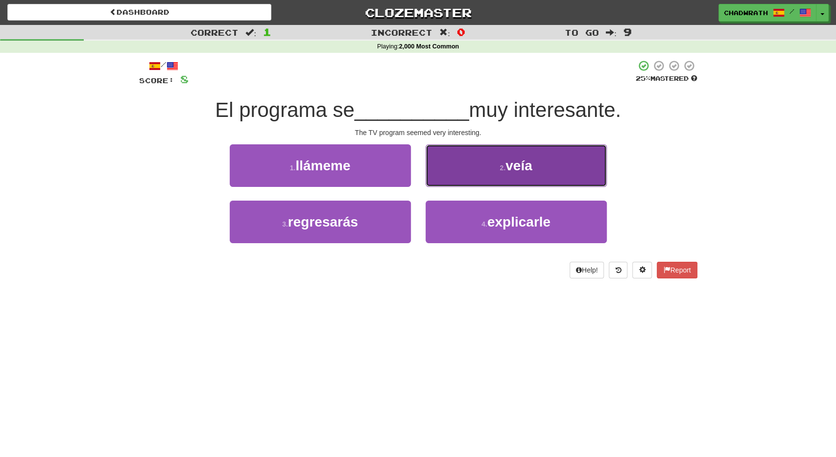
click at [430, 172] on button "2 . [GEOGRAPHIC_DATA]" at bounding box center [515, 165] width 181 height 43
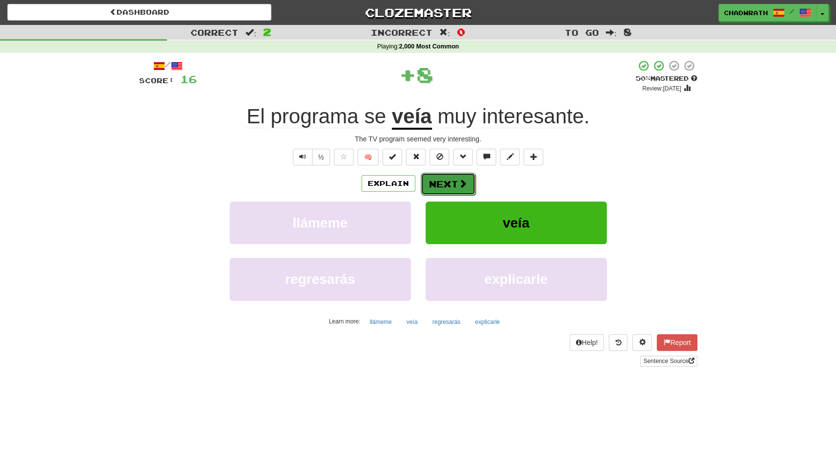
click at [454, 180] on button "Next" at bounding box center [447, 184] width 55 height 23
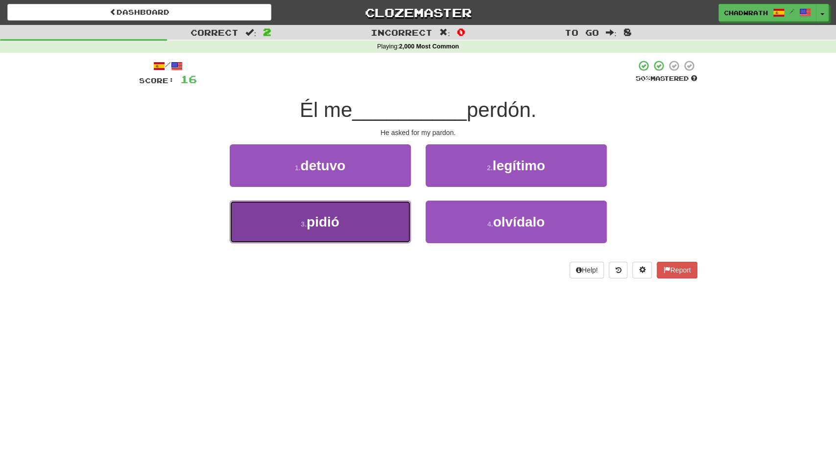
click at [340, 223] on button "3 . pidió" at bounding box center [320, 222] width 181 height 43
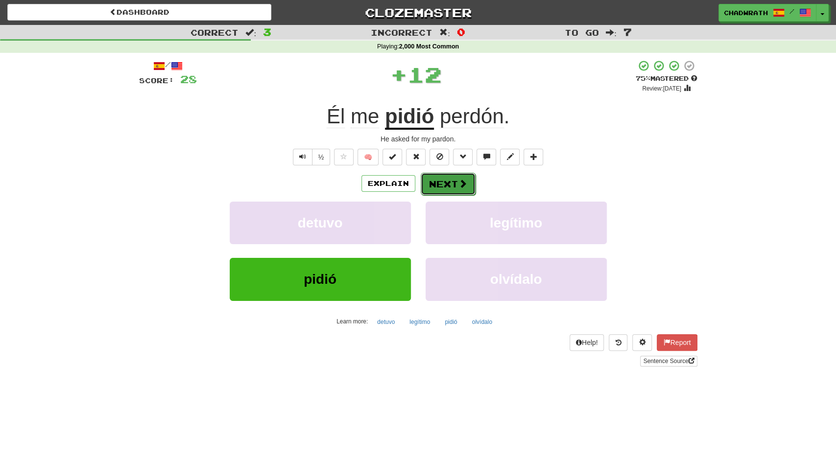
click at [430, 182] on button "Next" at bounding box center [447, 184] width 55 height 23
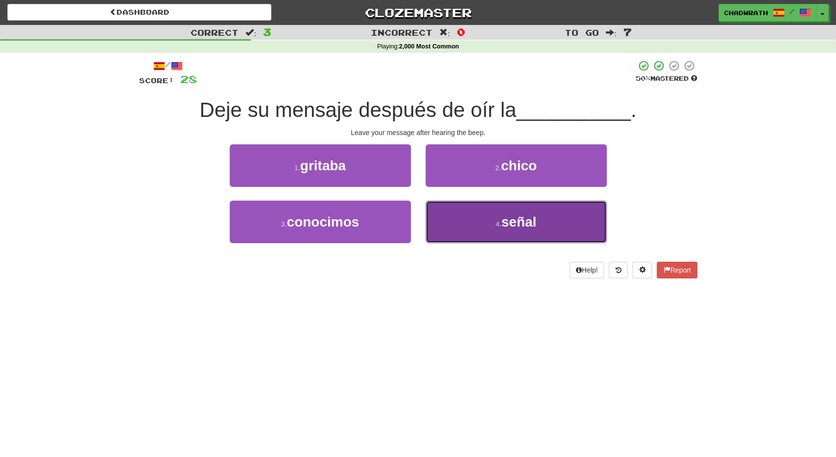
click at [492, 224] on button "4 . señal" at bounding box center [515, 222] width 181 height 43
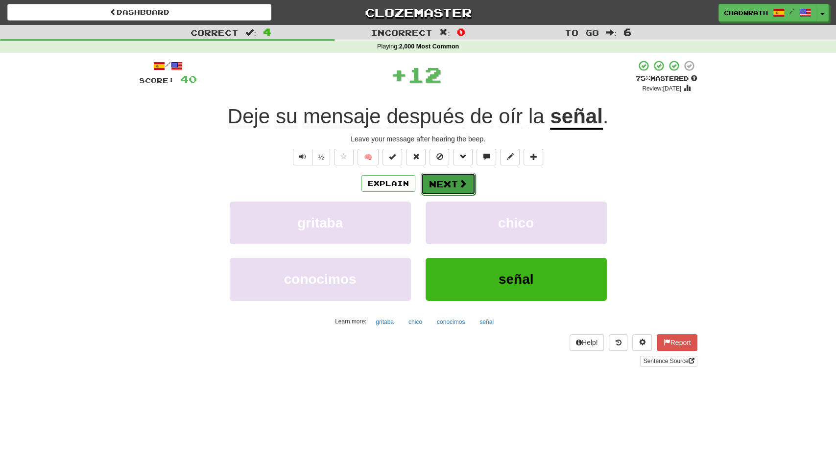
click at [447, 181] on button "Next" at bounding box center [447, 184] width 55 height 23
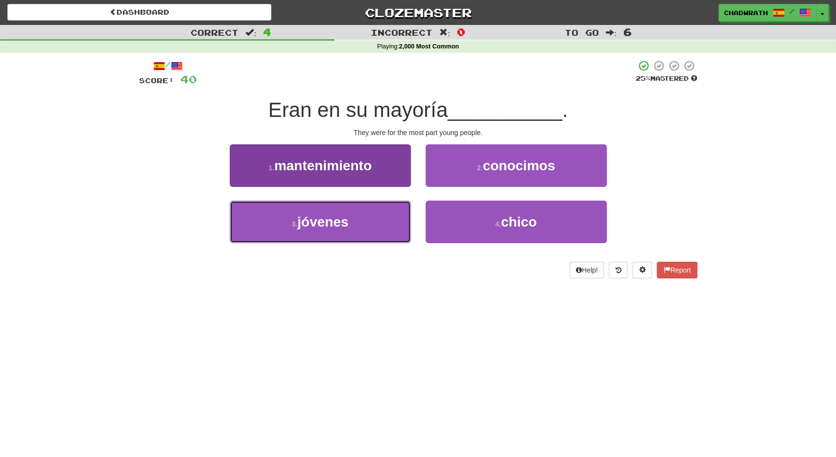
click at [365, 223] on button "3 . jóvenes" at bounding box center [320, 222] width 181 height 43
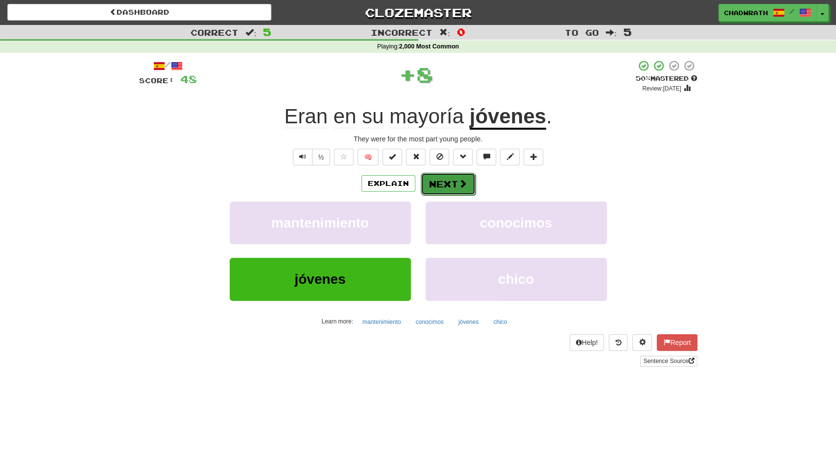
click at [452, 179] on button "Next" at bounding box center [447, 184] width 55 height 23
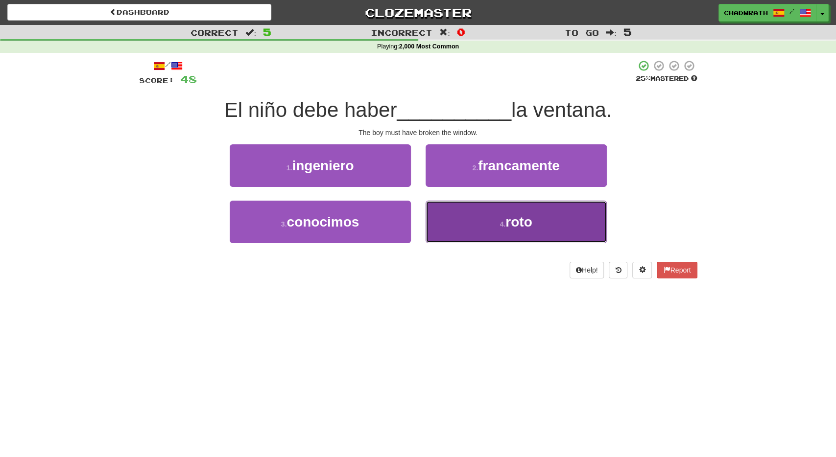
click at [515, 210] on button "4 . roto" at bounding box center [515, 222] width 181 height 43
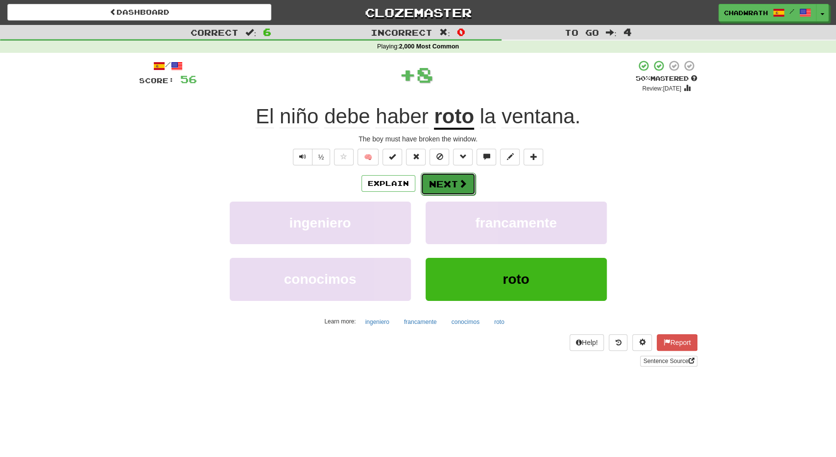
click at [445, 178] on button "Next" at bounding box center [447, 184] width 55 height 23
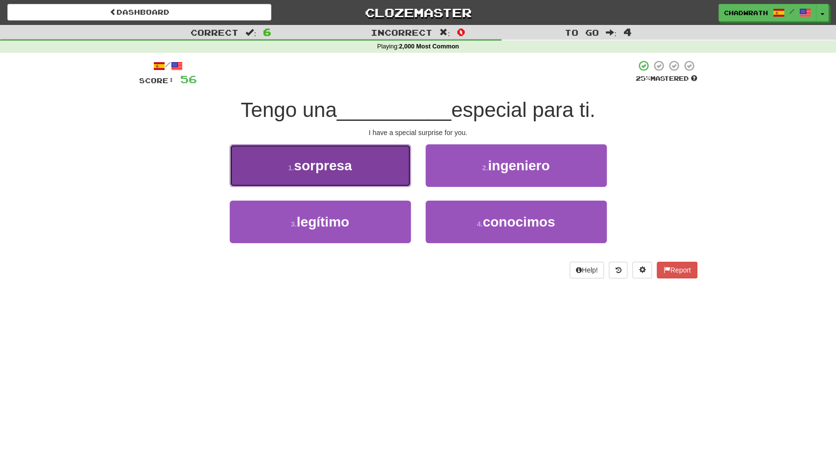
click at [361, 175] on button "1 . sorpresa" at bounding box center [320, 165] width 181 height 43
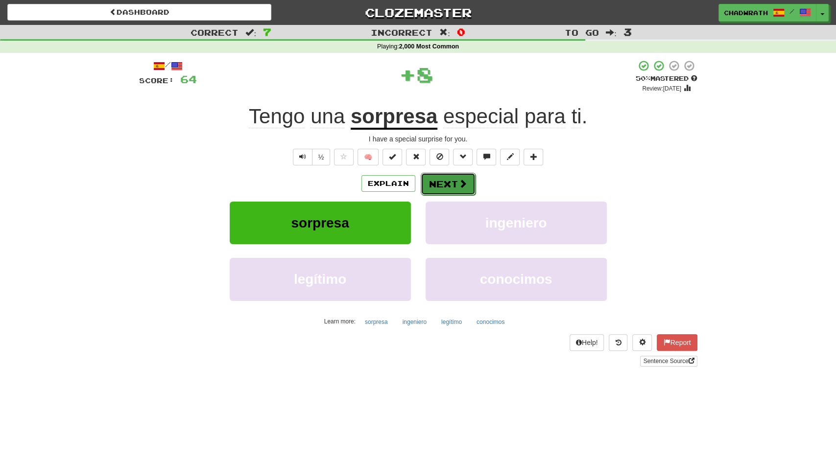
click at [453, 181] on button "Next" at bounding box center [447, 184] width 55 height 23
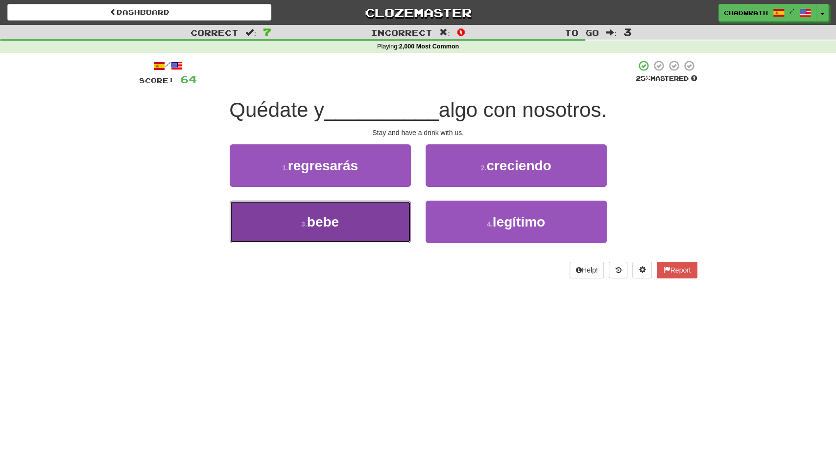
click at [356, 217] on button "3 . bebe" at bounding box center [320, 222] width 181 height 43
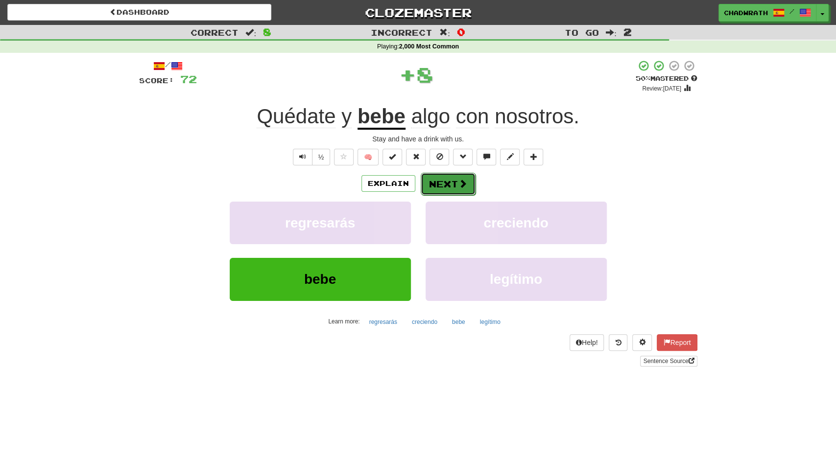
click at [452, 184] on button "Next" at bounding box center [447, 184] width 55 height 23
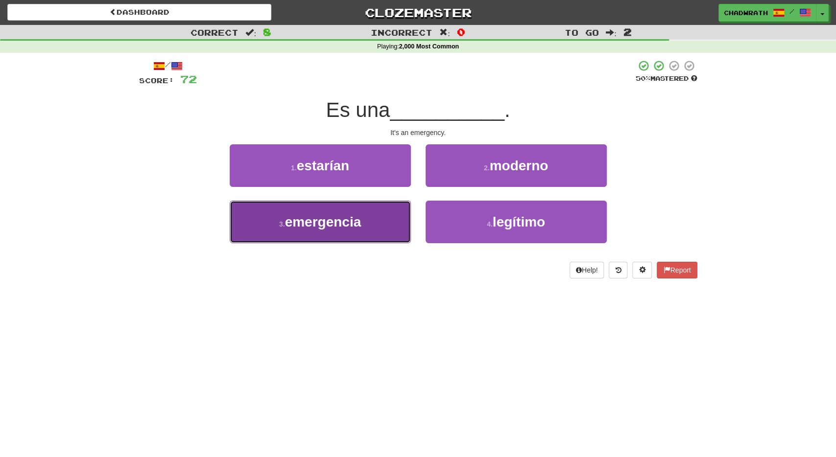
click at [330, 217] on span "emergencia" at bounding box center [323, 221] width 76 height 15
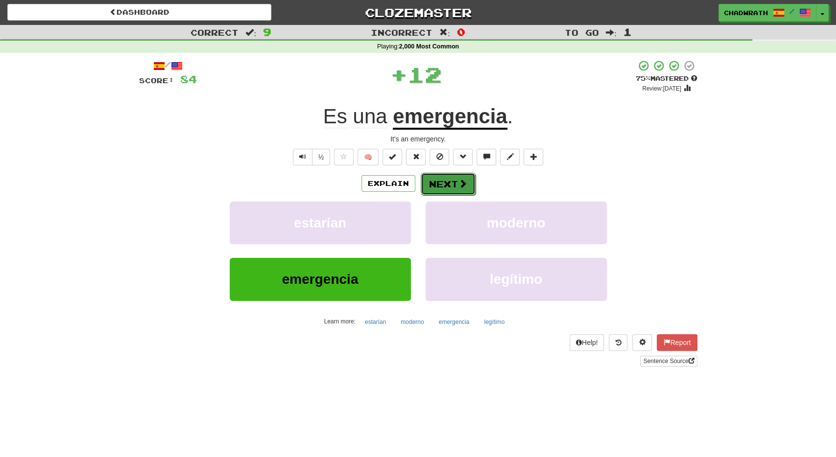
click at [449, 187] on button "Next" at bounding box center [447, 184] width 55 height 23
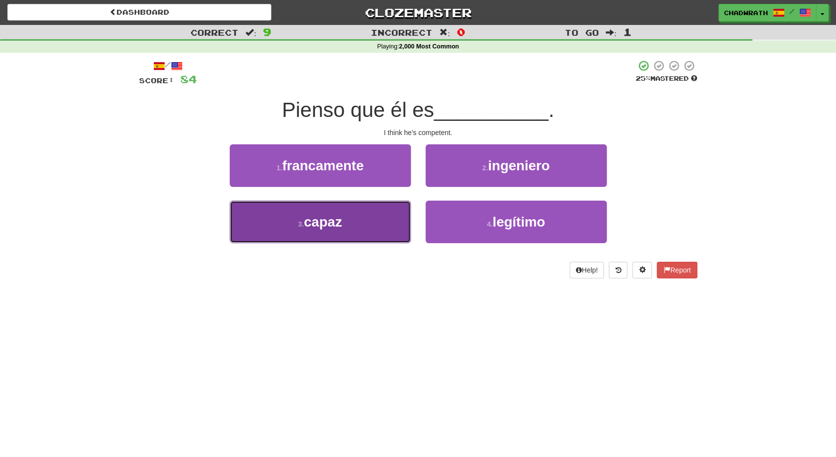
click at [337, 220] on span "capaz" at bounding box center [322, 221] width 38 height 15
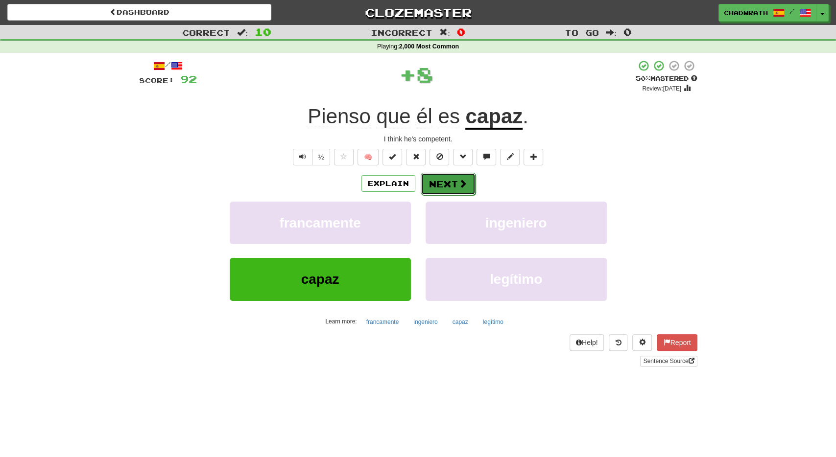
click at [452, 178] on button "Next" at bounding box center [447, 184] width 55 height 23
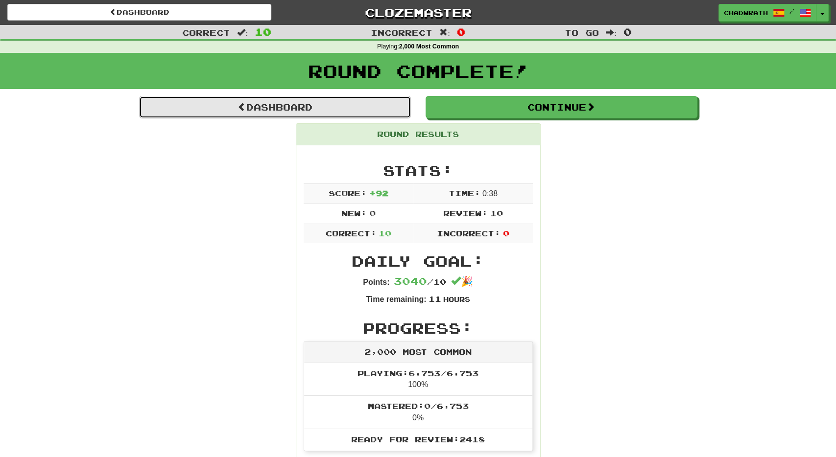
click at [343, 105] on link "Dashboard" at bounding box center [275, 107] width 272 height 23
